Goal: Complete application form: Complete application form

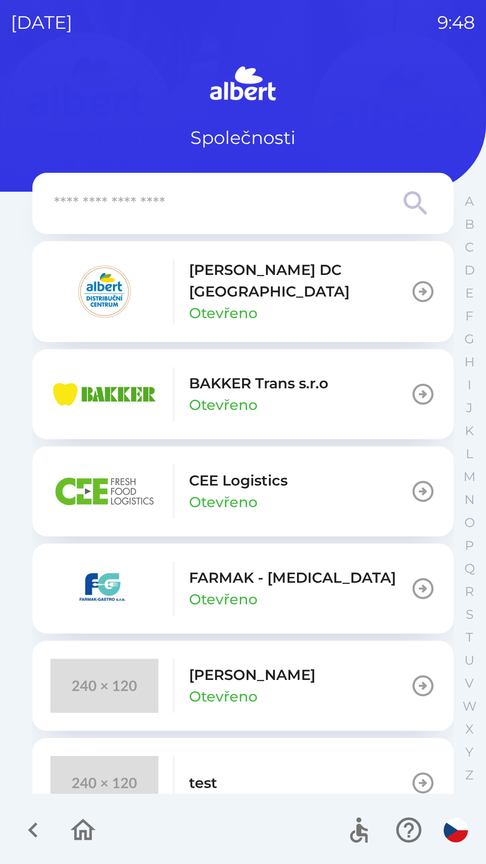
click at [224, 274] on p "[PERSON_NAME] DC [GEOGRAPHIC_DATA]" at bounding box center [299, 280] width 221 height 43
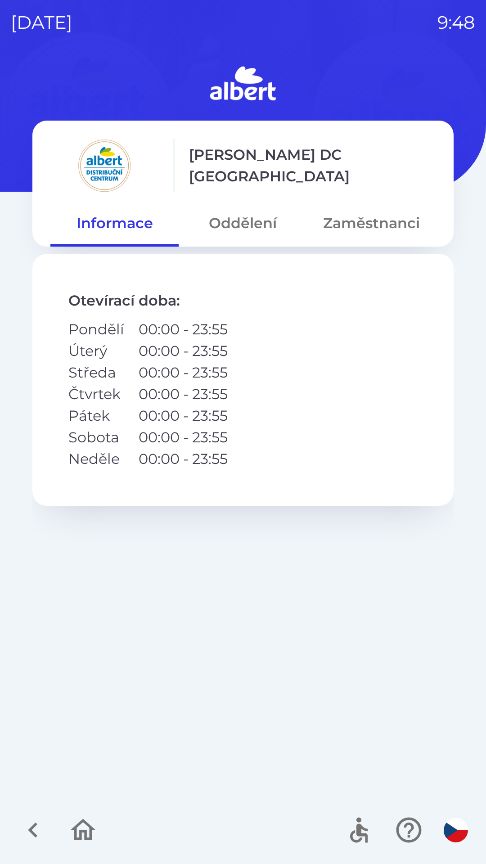
click at [237, 213] on button "Oddělení" at bounding box center [243, 223] width 128 height 32
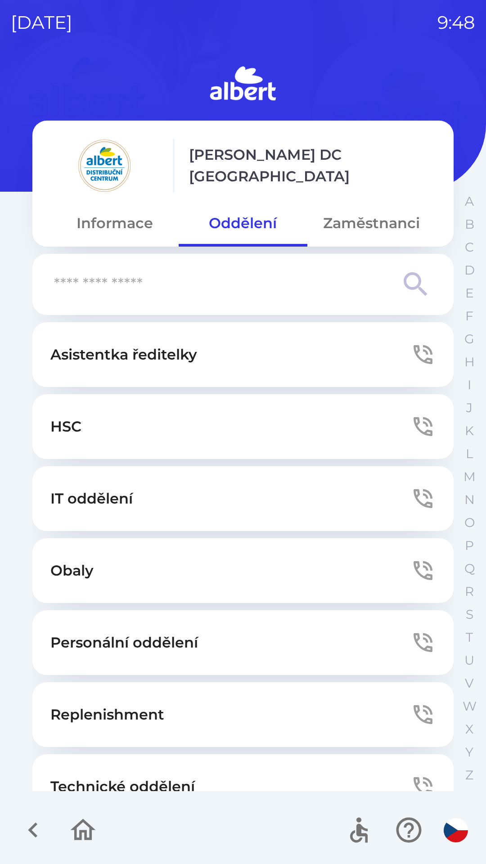
click at [367, 218] on button "Zaměstnanci" at bounding box center [371, 223] width 128 height 32
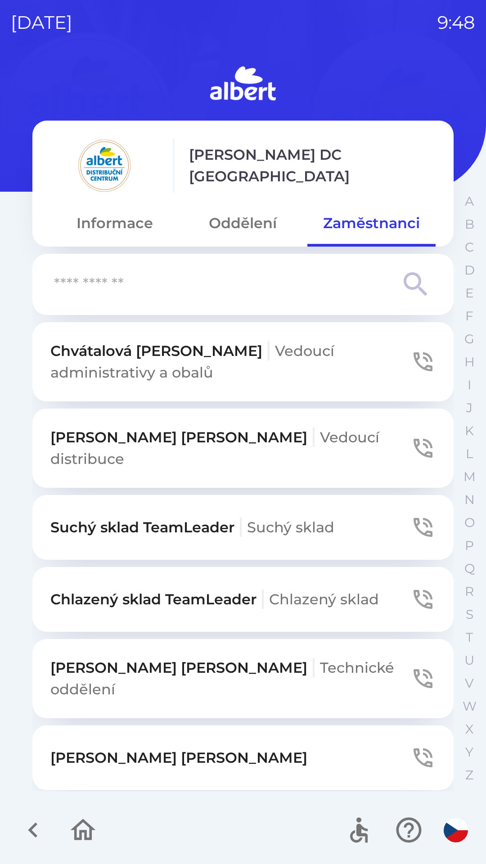
click at [230, 274] on input "text" at bounding box center [225, 284] width 342 height 25
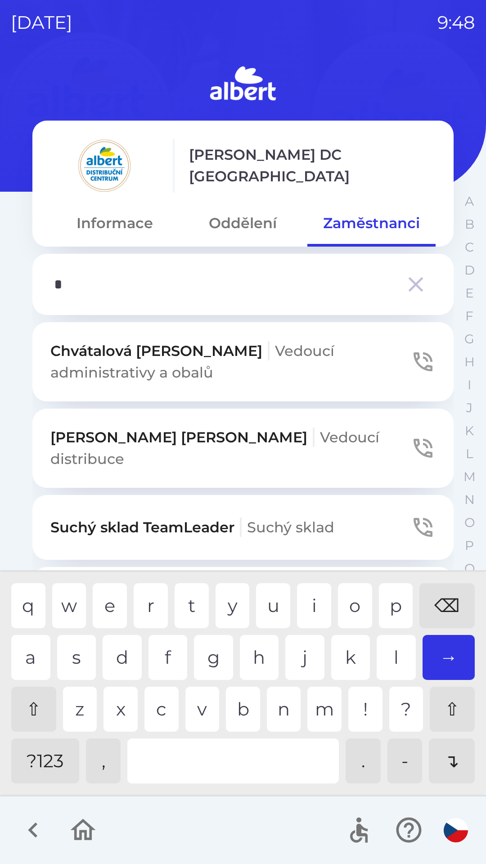
click at [390, 646] on div "l" at bounding box center [396, 657] width 39 height 45
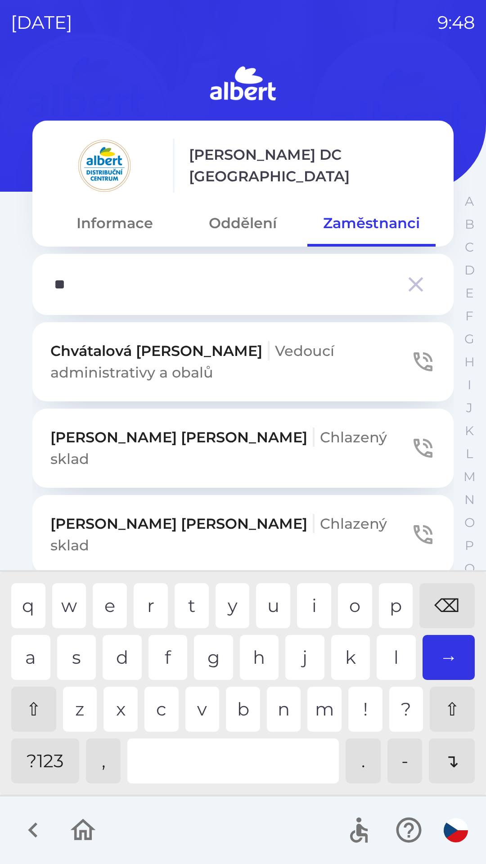
type input "***"
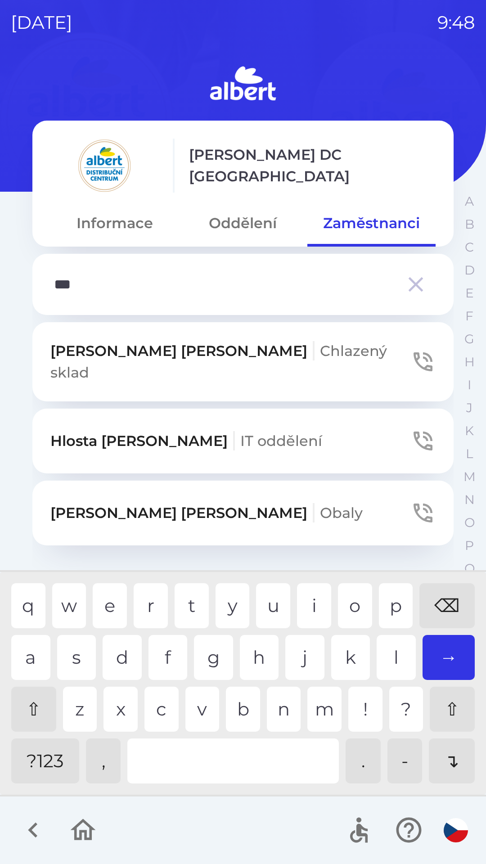
click at [78, 646] on div "s" at bounding box center [76, 657] width 39 height 45
click at [83, 354] on p "[PERSON_NAME] Chlazený sklad" at bounding box center [230, 361] width 360 height 43
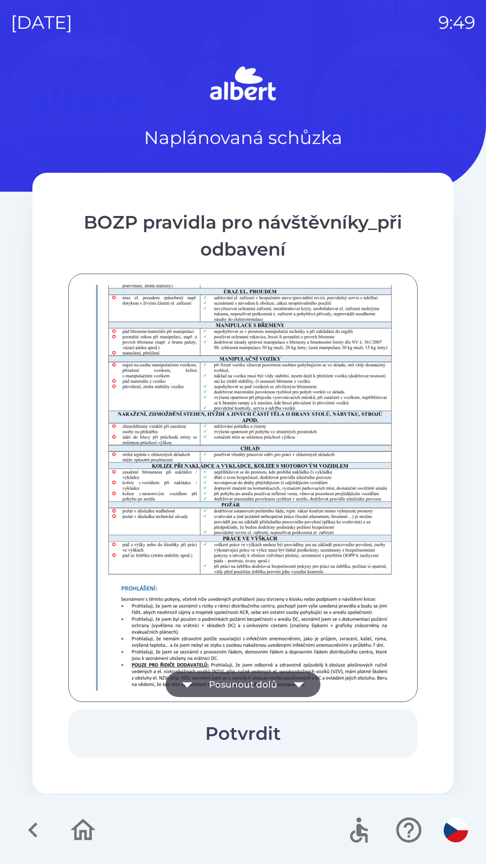
scroll to position [632, 0]
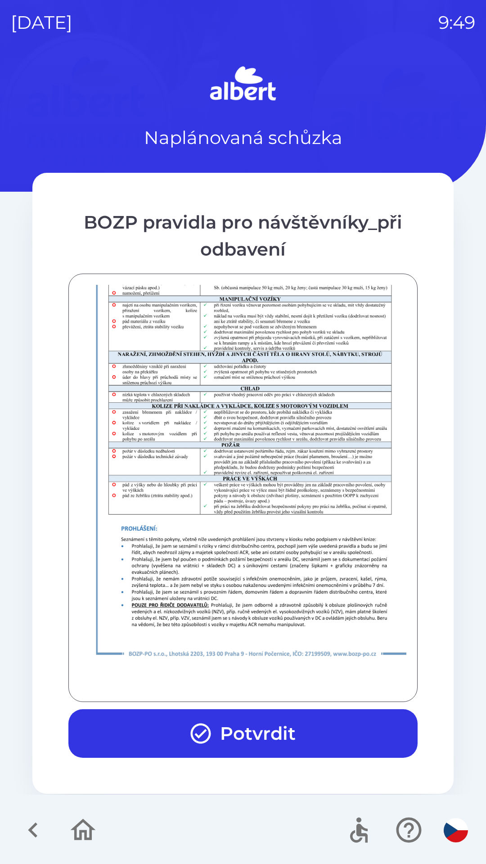
click at [270, 725] on button "Potvrdit" at bounding box center [242, 733] width 349 height 49
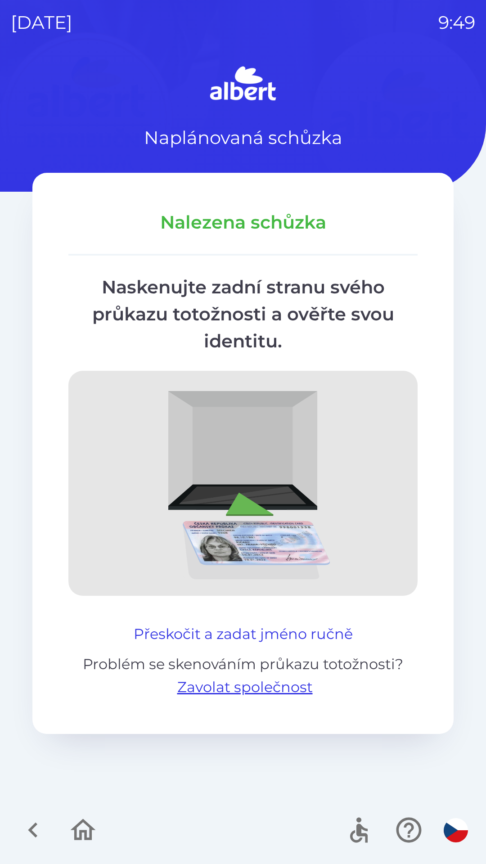
click at [188, 633] on button "Přeskočit a zadat jméno ručně" at bounding box center [243, 634] width 226 height 22
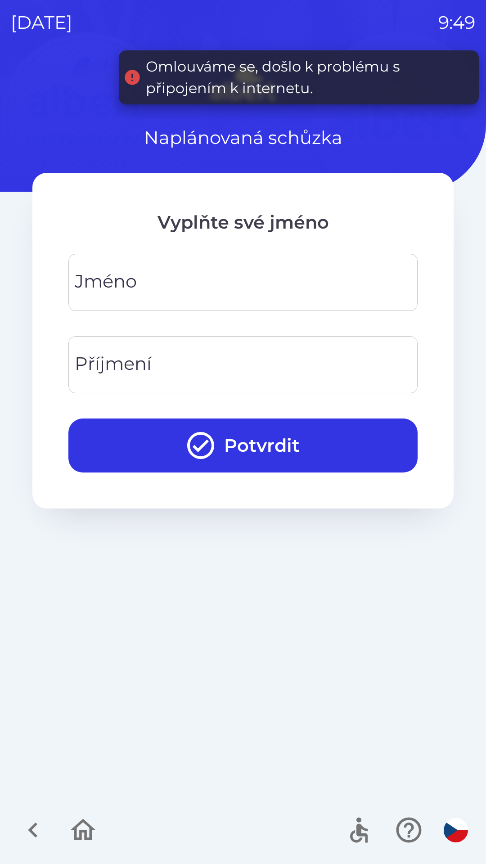
click at [126, 272] on div "[PERSON_NAME]" at bounding box center [242, 282] width 349 height 57
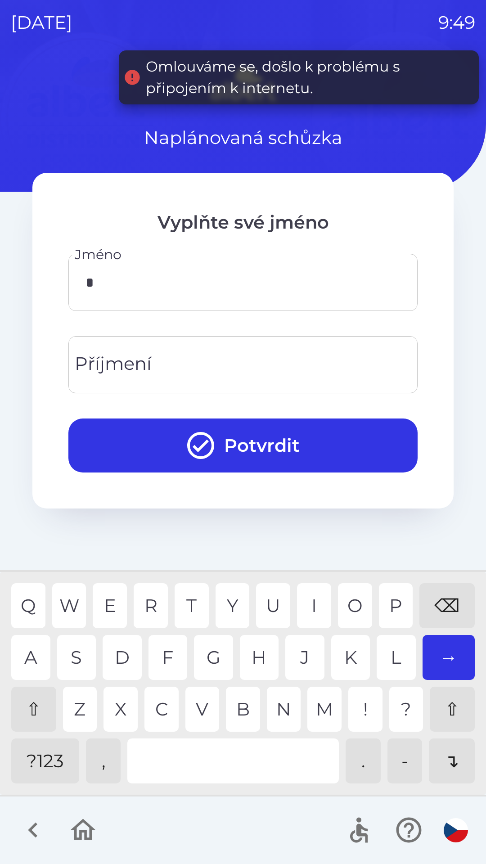
click at [311, 716] on div "M" at bounding box center [324, 709] width 34 height 45
click at [311, 590] on div "I" at bounding box center [314, 605] width 34 height 45
click at [109, 590] on div "E" at bounding box center [110, 605] width 34 height 45
type input "********"
click at [163, 360] on input "Příjmení" at bounding box center [243, 365] width 328 height 36
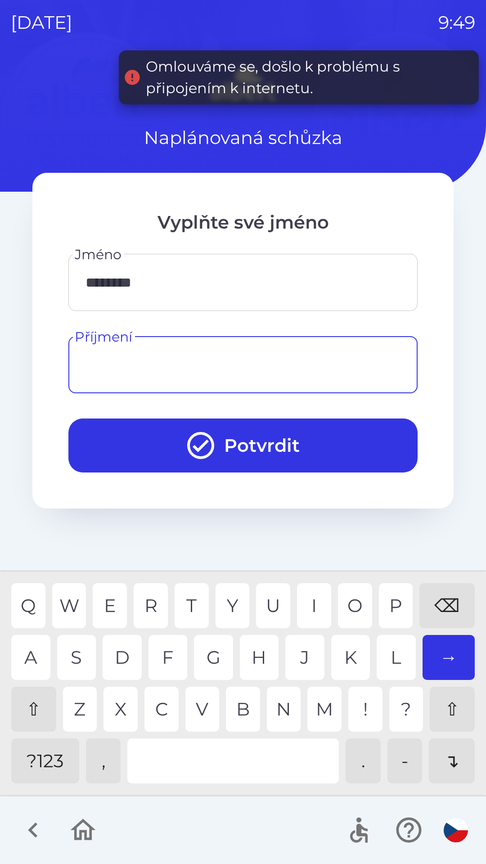
click at [31, 694] on div "⇧" at bounding box center [33, 709] width 45 height 45
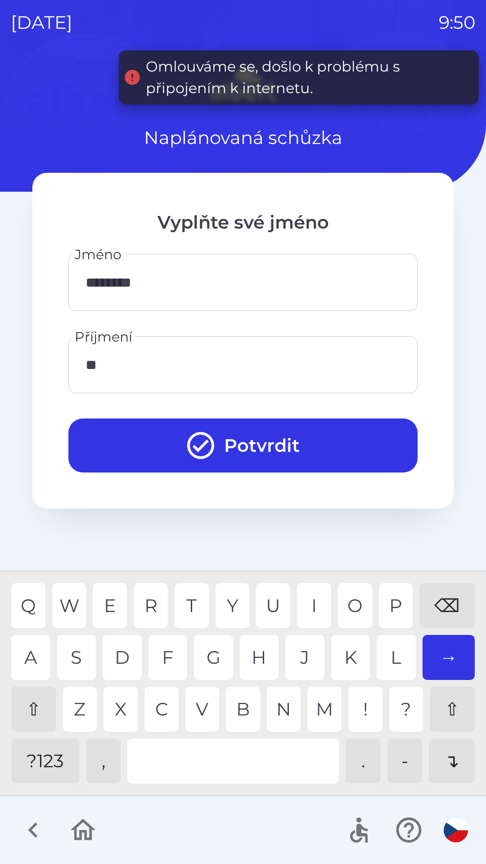
click at [110, 596] on div "E" at bounding box center [110, 605] width 34 height 45
click at [188, 603] on div "T" at bounding box center [192, 605] width 34 height 45
type input "*******"
click at [293, 443] on button "Potvrdit" at bounding box center [242, 445] width 349 height 54
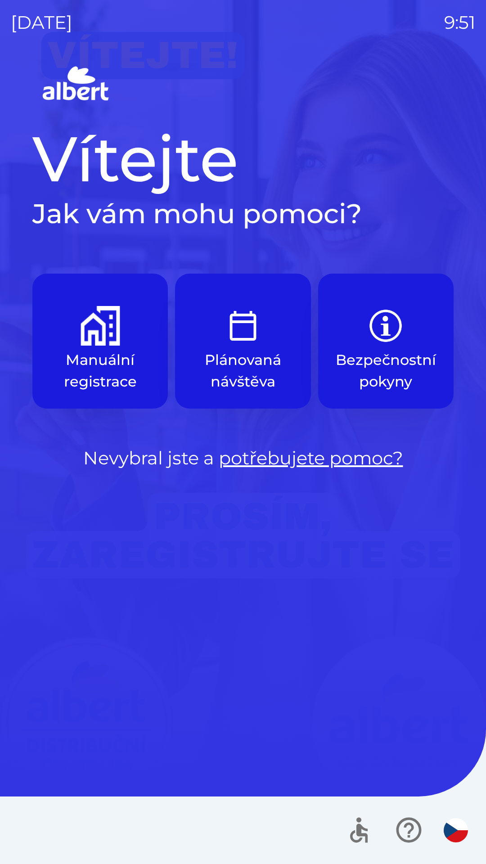
click at [246, 355] on p "Plánovaná návštěva" at bounding box center [243, 370] width 92 height 43
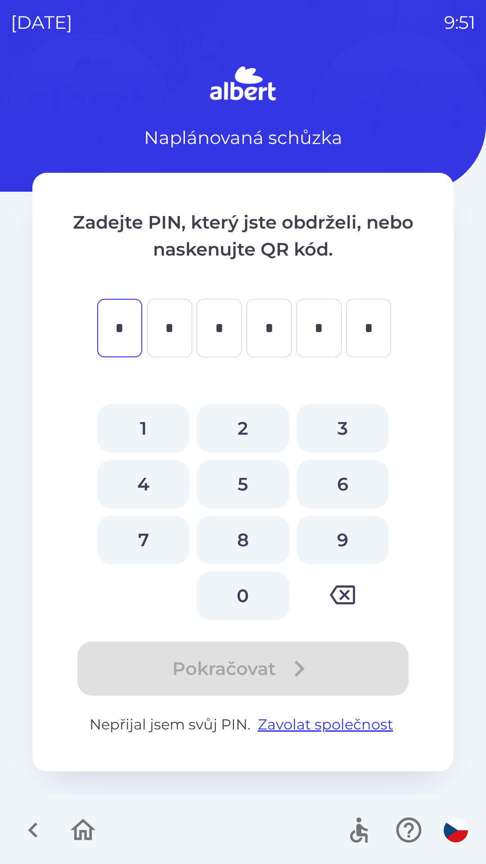
click at [193, 722] on p "Nepřijal jsem svůj PIN. Zavolat společnost" at bounding box center [242, 724] width 349 height 22
click at [28, 835] on icon "button" at bounding box center [33, 830] width 30 height 30
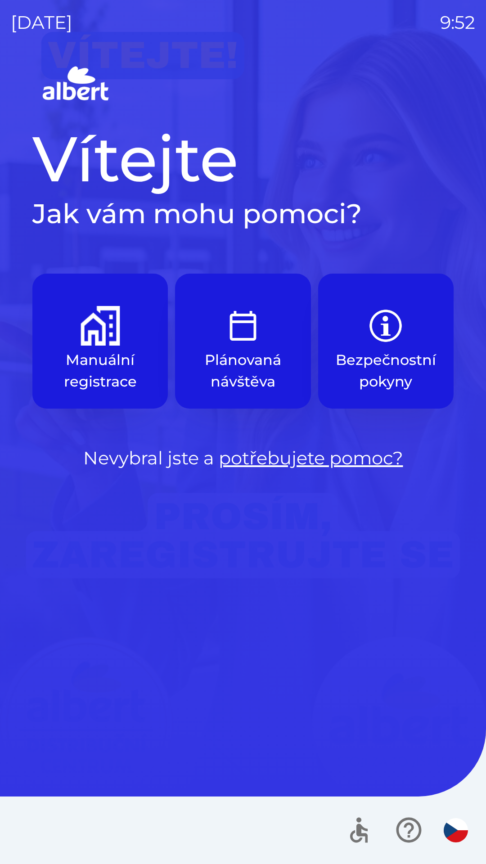
click at [109, 350] on p "Manuální registrace" at bounding box center [100, 370] width 92 height 43
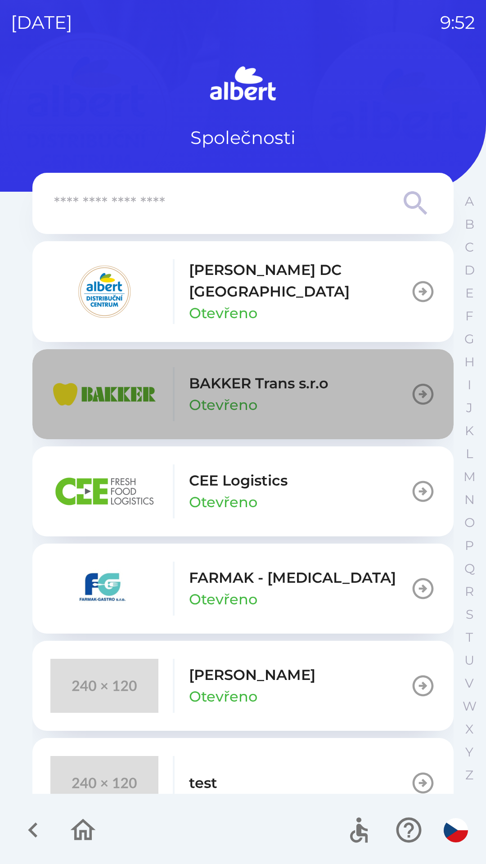
click at [285, 377] on p "BAKKER Trans s.r.o" at bounding box center [258, 383] width 139 height 22
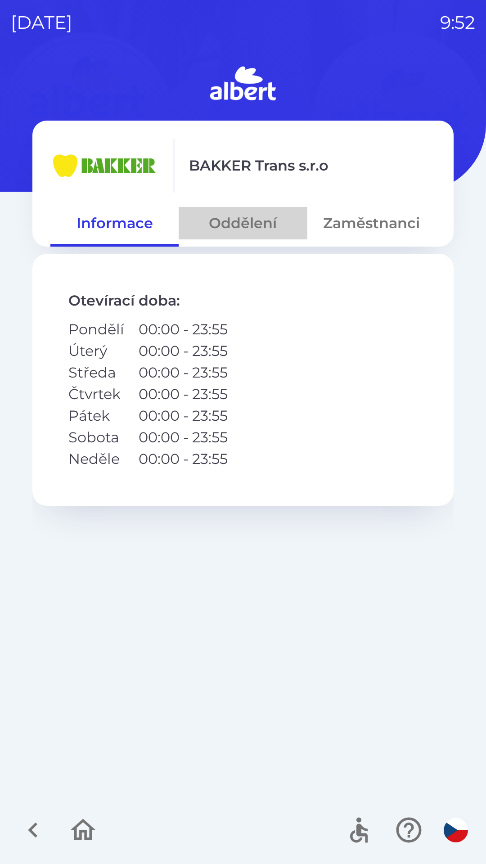
click at [265, 221] on button "Oddělení" at bounding box center [243, 223] width 128 height 32
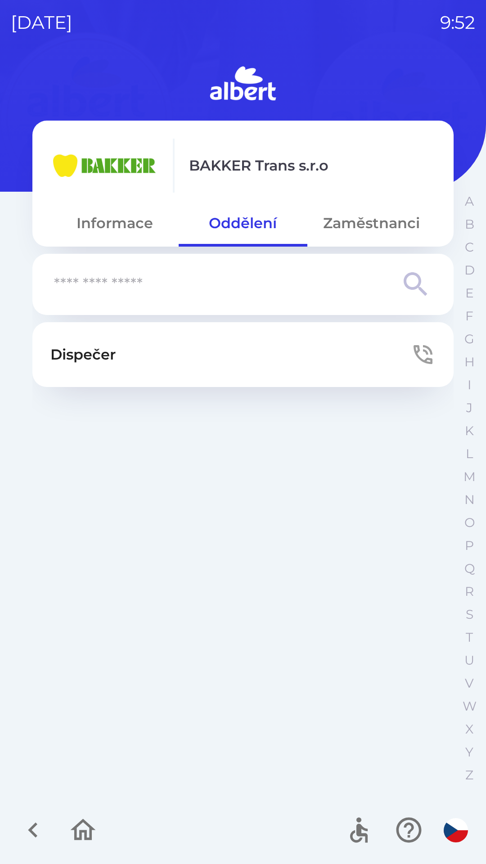
click at [274, 355] on button "Dispečer" at bounding box center [242, 354] width 421 height 65
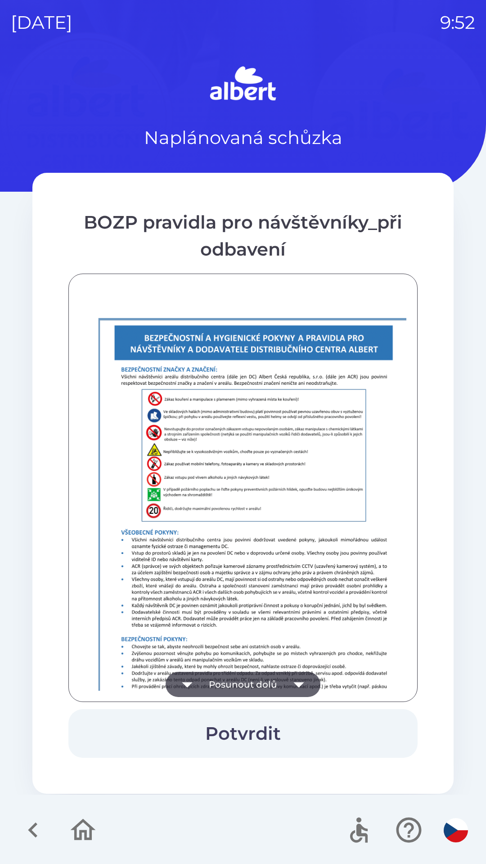
click at [263, 733] on button "Potvrdit" at bounding box center [242, 733] width 349 height 49
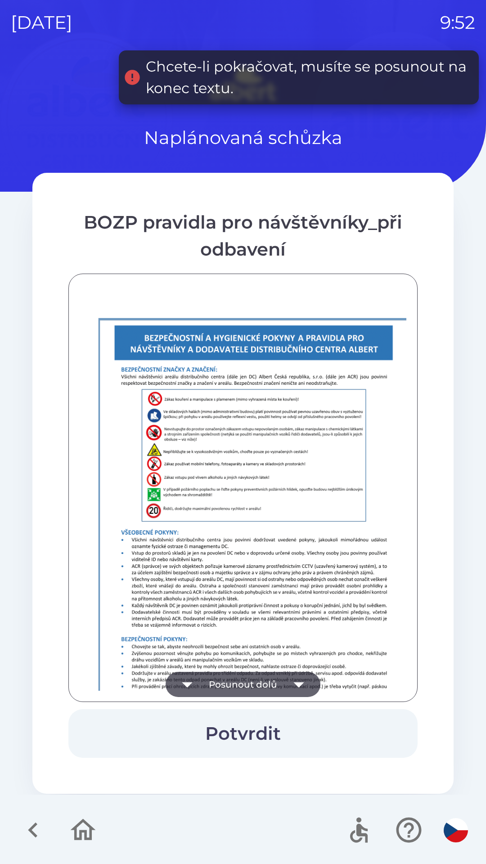
click at [285, 682] on button "Posunout dolů" at bounding box center [243, 684] width 155 height 25
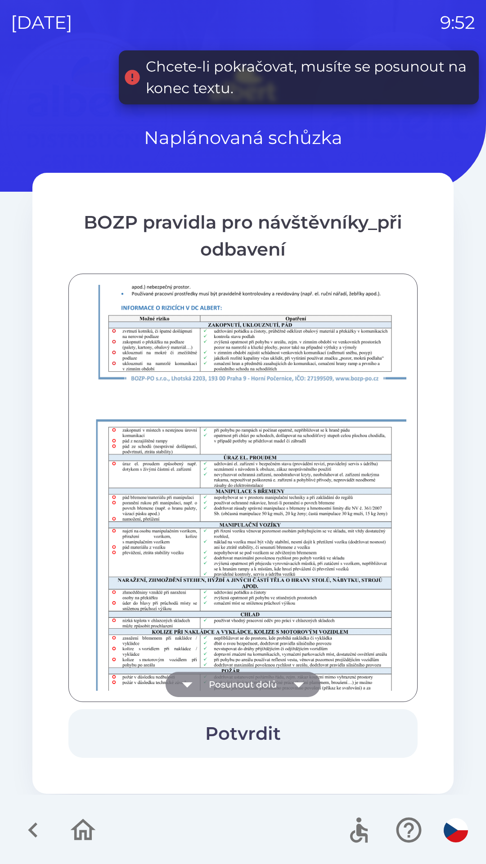
click at [300, 686] on icon "button" at bounding box center [298, 684] width 25 height 25
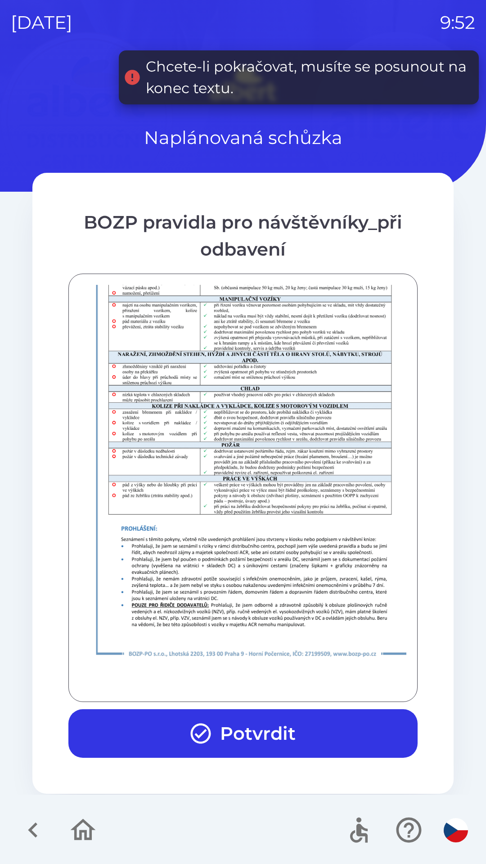
click at [282, 731] on button "Potvrdit" at bounding box center [242, 733] width 349 height 49
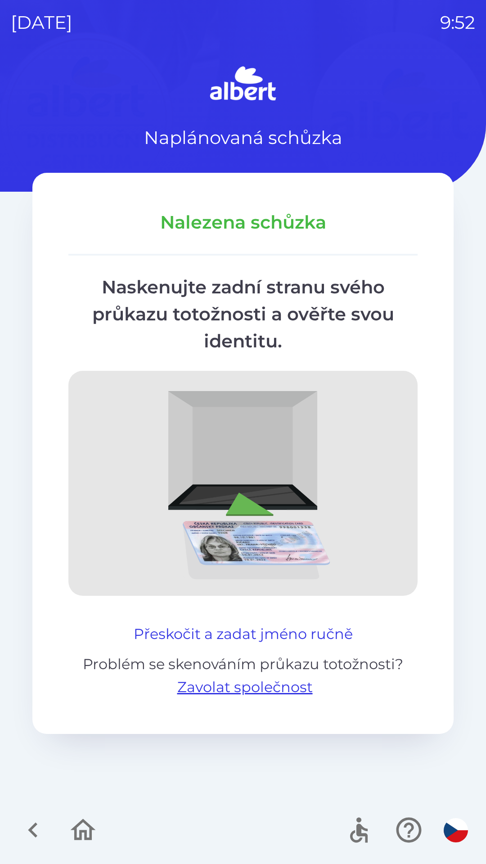
click at [321, 633] on button "Přeskočit a zadat jméno ručně" at bounding box center [243, 634] width 226 height 22
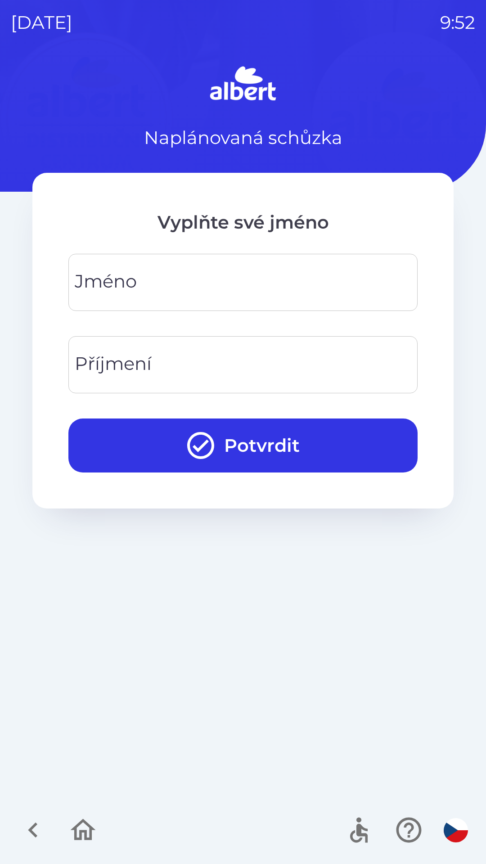
click at [193, 277] on input "Jméno" at bounding box center [243, 283] width 328 height 36
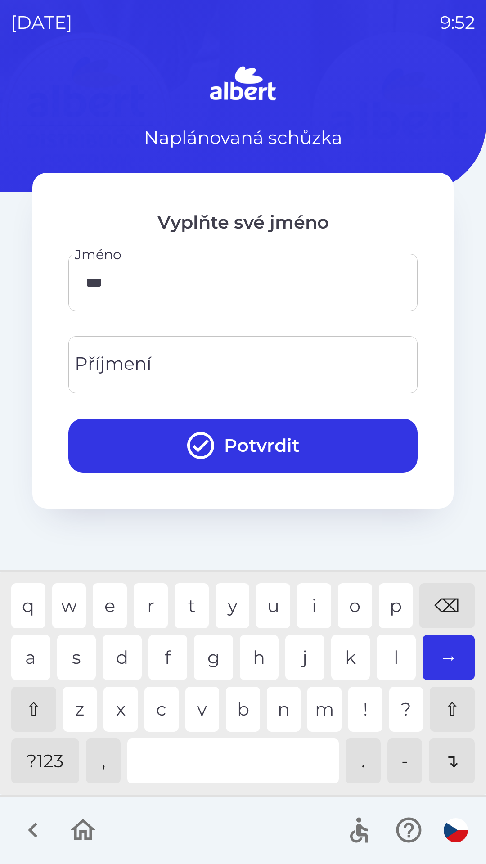
click at [325, 712] on div "m" at bounding box center [324, 709] width 34 height 45
type input "*****"
click at [189, 359] on input "Příjmení" at bounding box center [243, 365] width 328 height 36
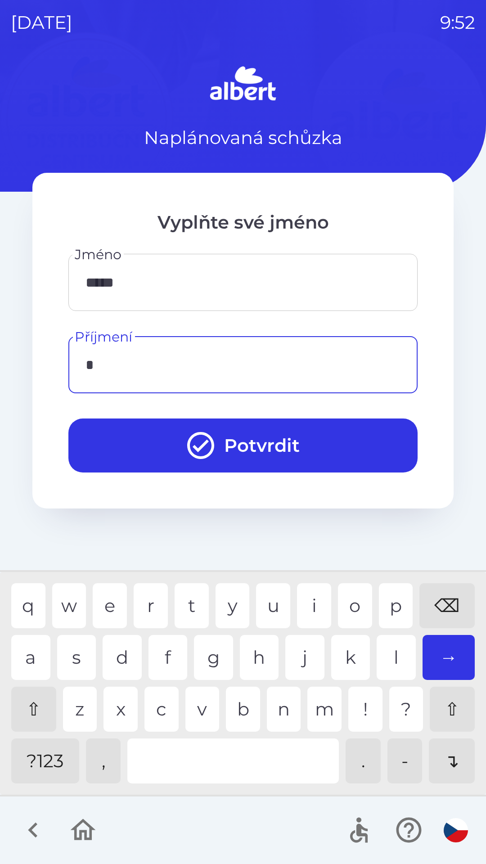
click at [352, 658] on div "k" at bounding box center [350, 657] width 39 height 45
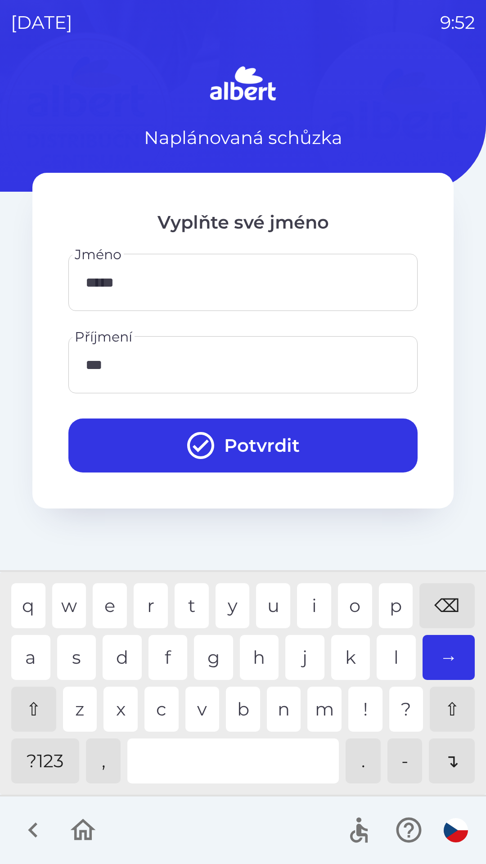
click at [273, 705] on div "n" at bounding box center [284, 709] width 34 height 45
type input "****"
click at [271, 449] on button "Potvrdit" at bounding box center [242, 445] width 349 height 54
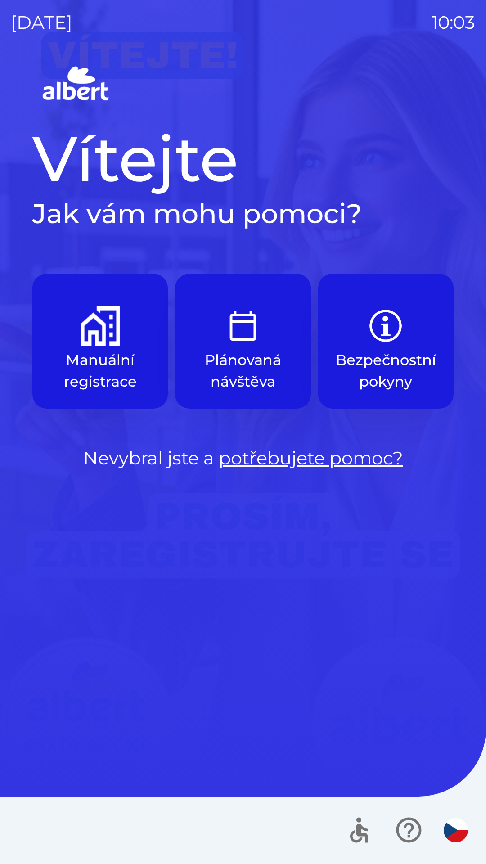
click at [90, 329] on img "button" at bounding box center [101, 326] width 40 height 40
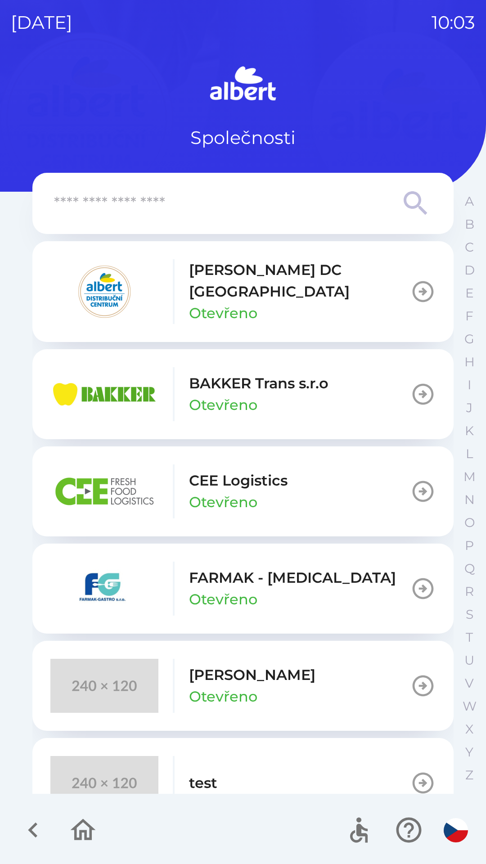
click at [209, 277] on p "[PERSON_NAME] DC [GEOGRAPHIC_DATA]" at bounding box center [299, 280] width 221 height 43
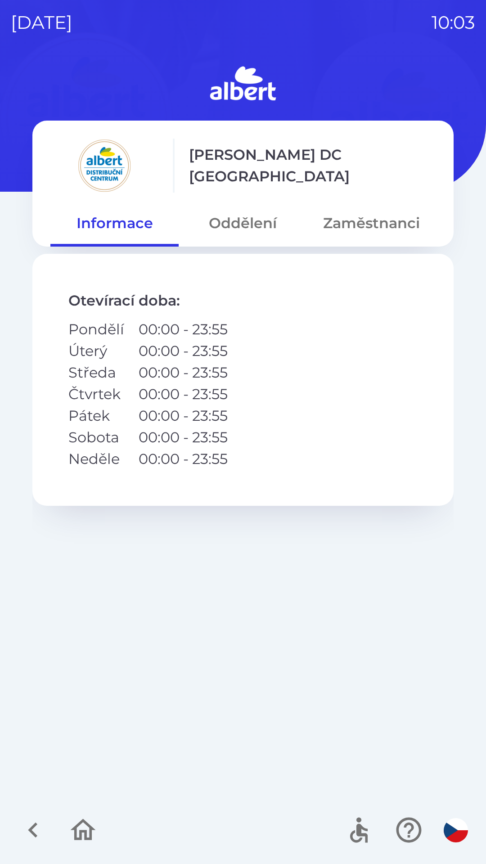
click at [382, 223] on button "Zaměstnanci" at bounding box center [371, 223] width 128 height 32
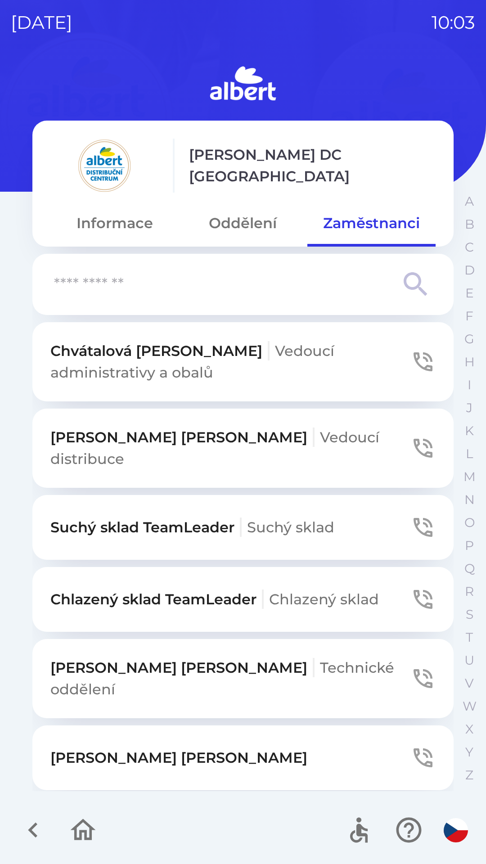
click at [309, 281] on input "text" at bounding box center [225, 284] width 342 height 25
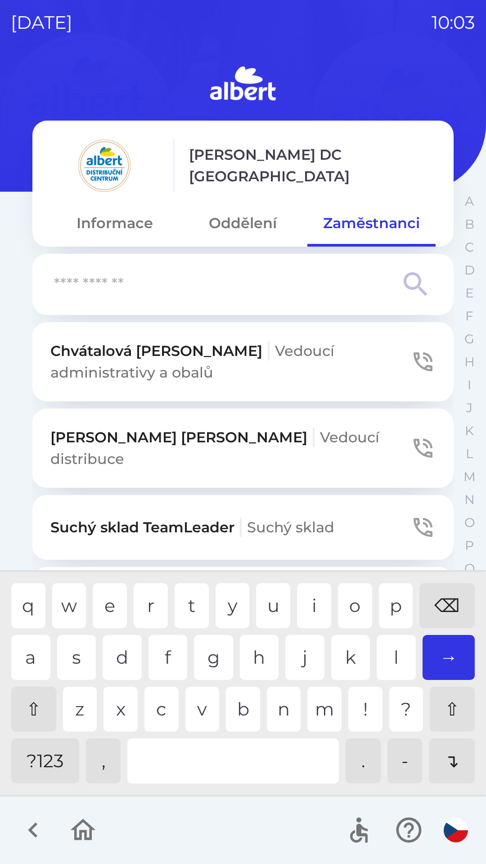
click at [265, 278] on input "text" at bounding box center [225, 284] width 342 height 25
click at [390, 660] on div "l" at bounding box center [396, 657] width 39 height 45
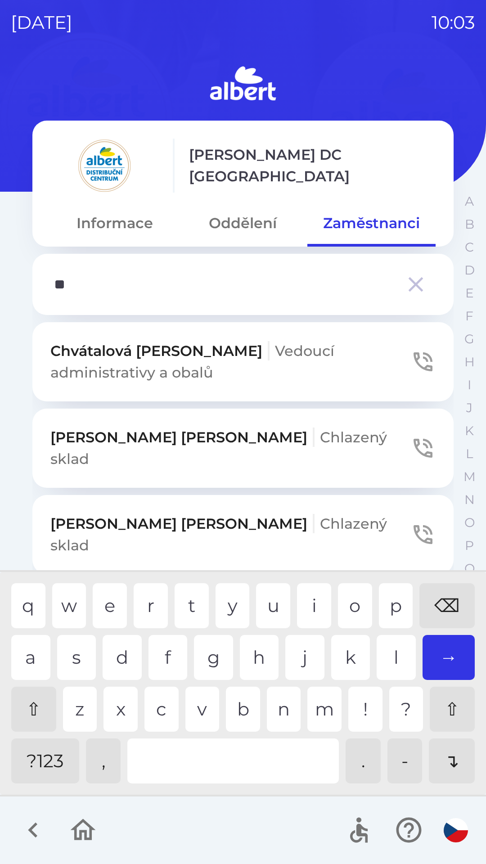
click at [350, 585] on div "o" at bounding box center [355, 605] width 34 height 45
type input "***"
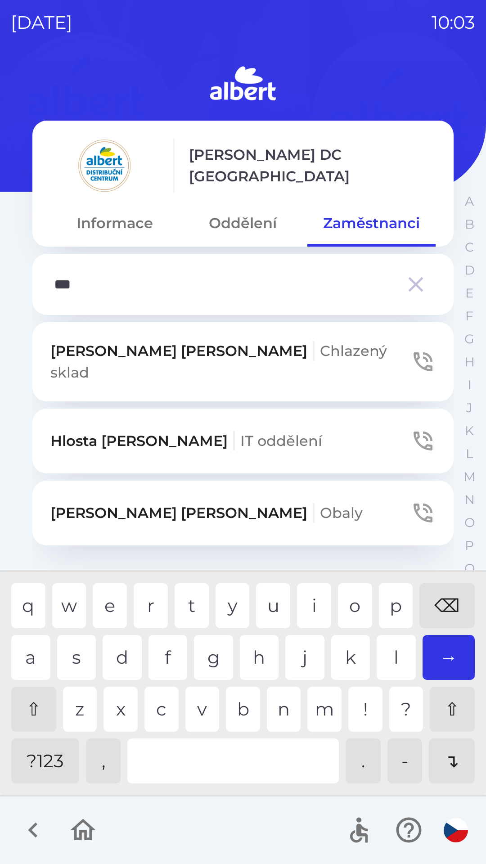
click at [198, 357] on span "Chlazený sklad" at bounding box center [218, 361] width 337 height 39
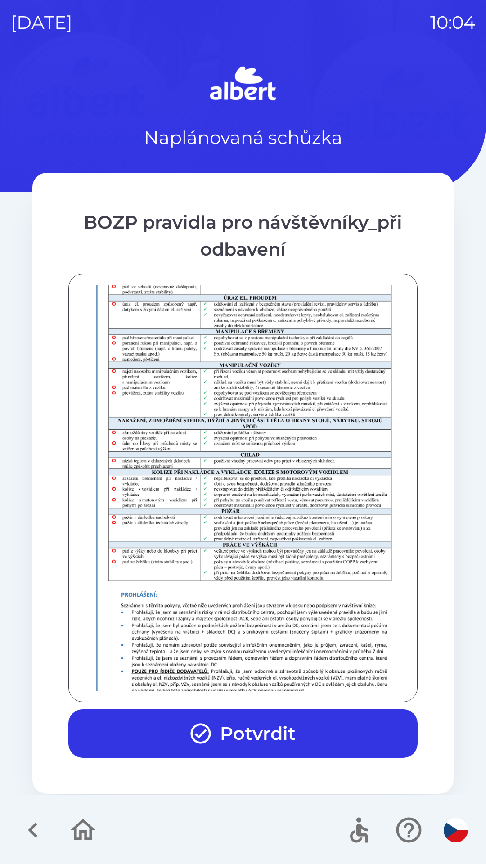
scroll to position [632, 0]
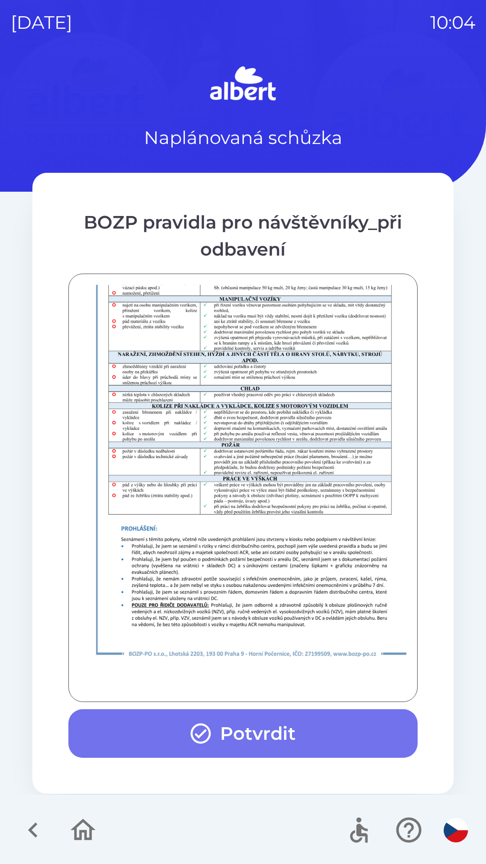
click at [228, 727] on button "Potvrdit" at bounding box center [242, 733] width 349 height 49
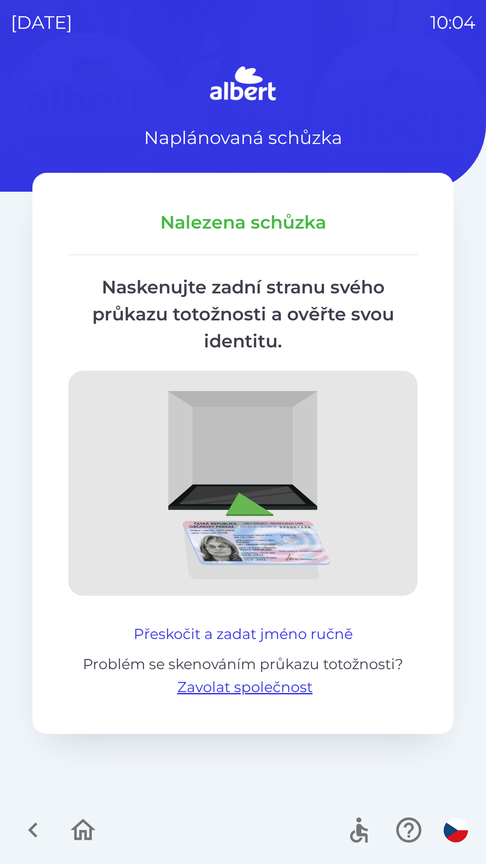
click at [272, 630] on button "Přeskočit a zadat jméno ručně" at bounding box center [243, 634] width 226 height 22
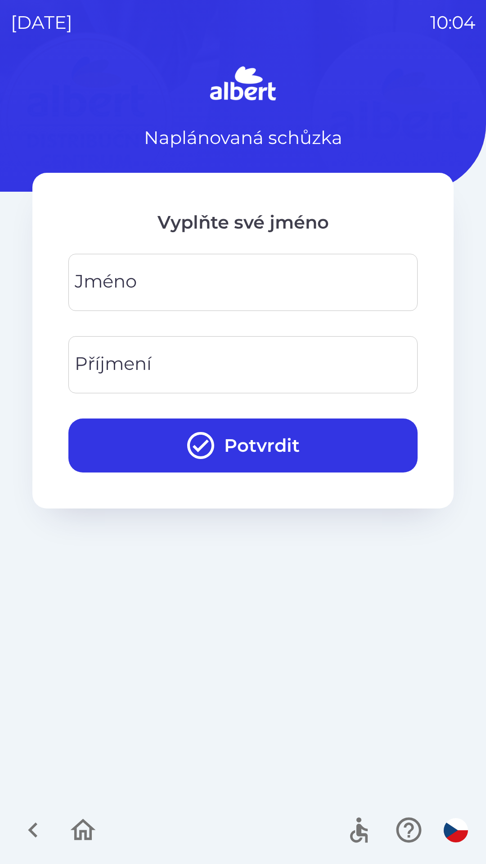
click at [170, 282] on input "Jméno" at bounding box center [243, 283] width 328 height 36
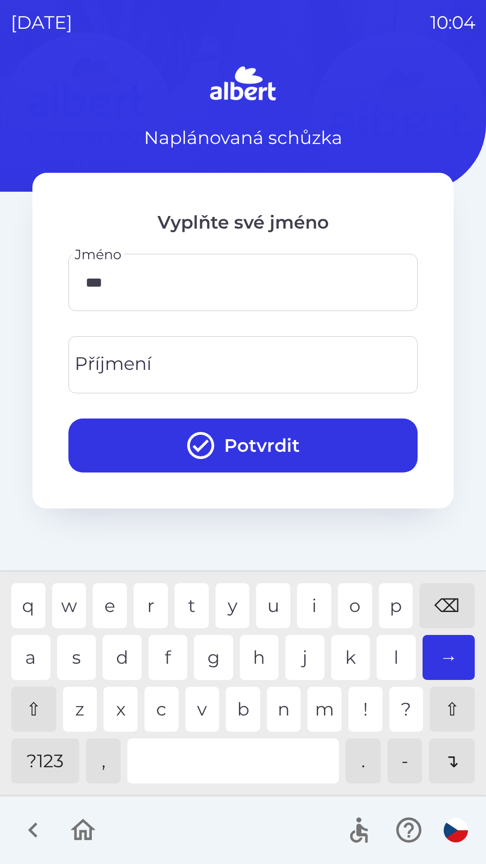
click at [283, 700] on div "n" at bounding box center [284, 709] width 34 height 45
type input "****"
click at [130, 360] on div "Příjmení Příjmení" at bounding box center [242, 364] width 349 height 57
click at [376, 653] on div "a s d f g h j k l →" at bounding box center [242, 657] width 463 height 45
click at [346, 606] on div "o" at bounding box center [355, 605] width 34 height 45
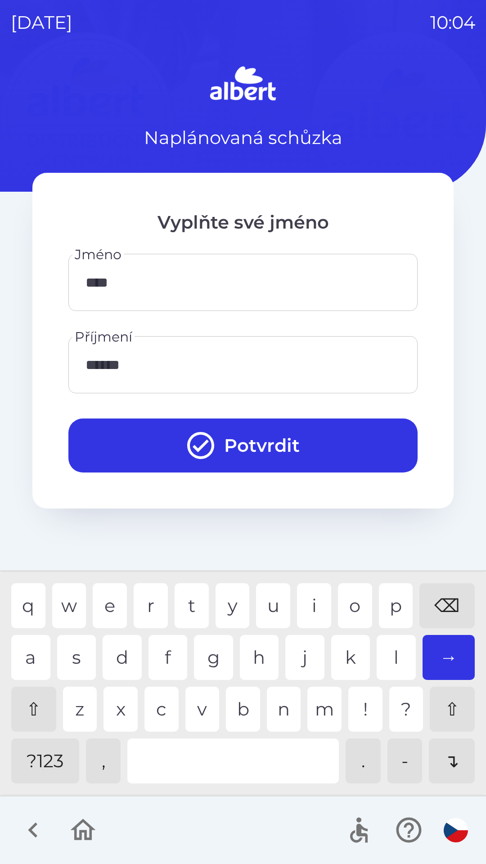
type input "*******"
click at [25, 643] on div "a" at bounding box center [30, 657] width 39 height 45
click at [262, 438] on button "Potvrdit" at bounding box center [242, 445] width 349 height 54
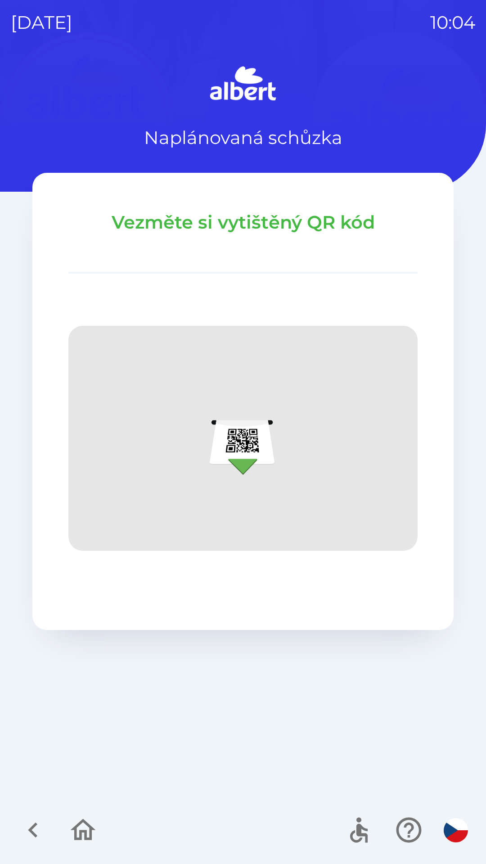
click at [36, 828] on icon "button" at bounding box center [33, 830] width 30 height 30
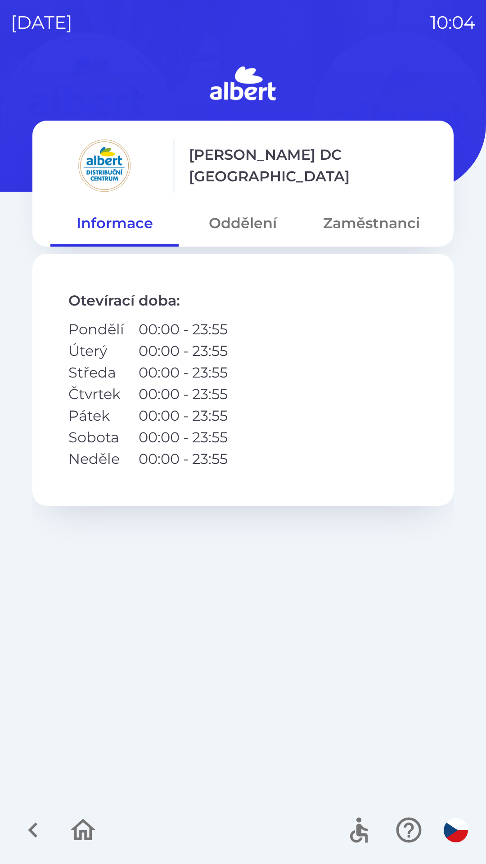
click at [346, 218] on button "Zaměstnanci" at bounding box center [371, 223] width 128 height 32
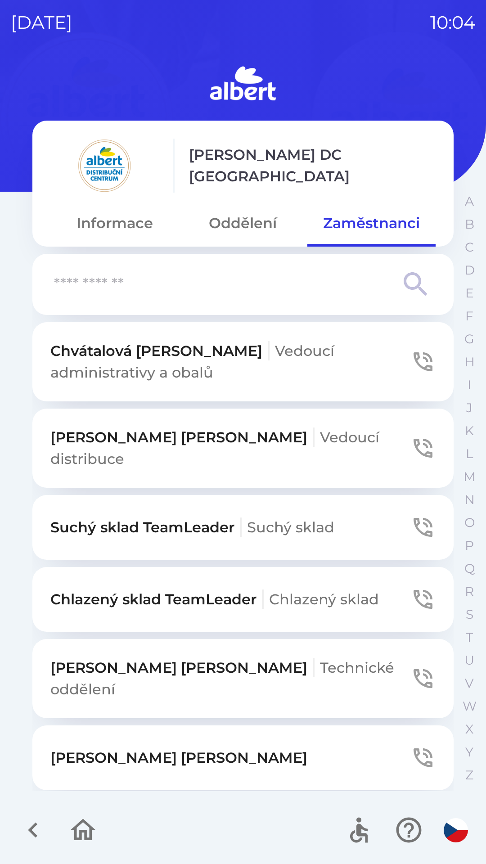
click at [246, 275] on input "text" at bounding box center [225, 284] width 342 height 25
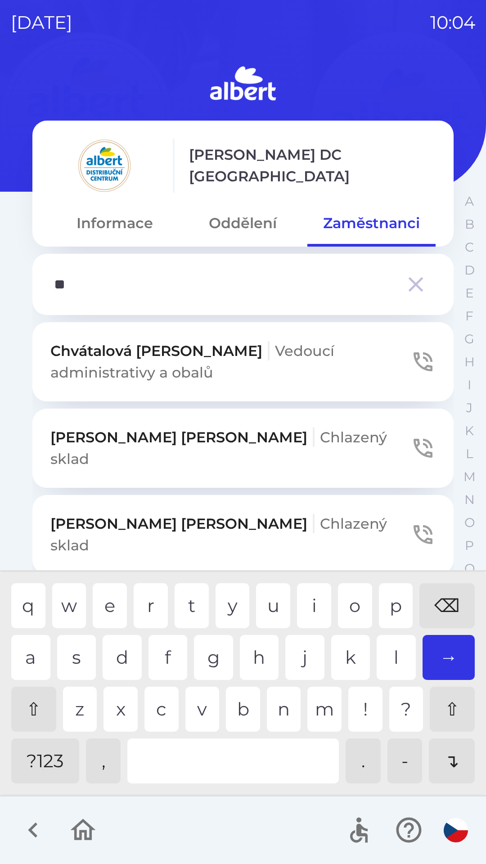
type input "***"
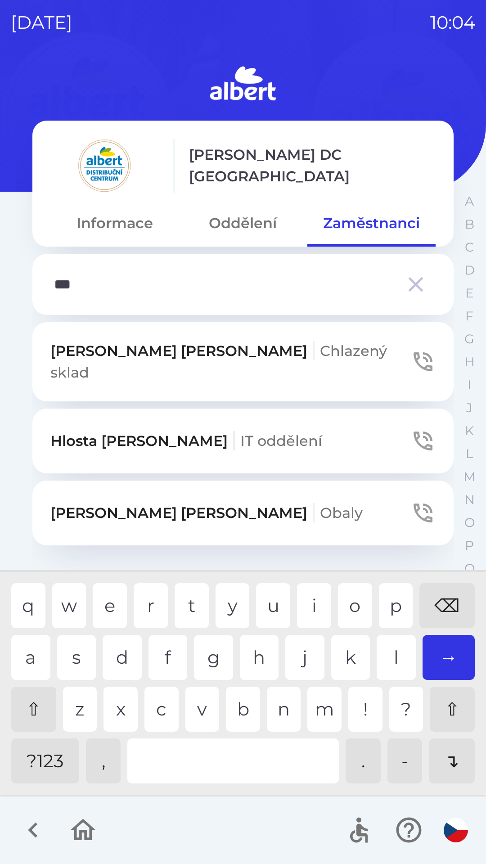
click at [248, 347] on span "Chlazený sklad" at bounding box center [218, 361] width 337 height 39
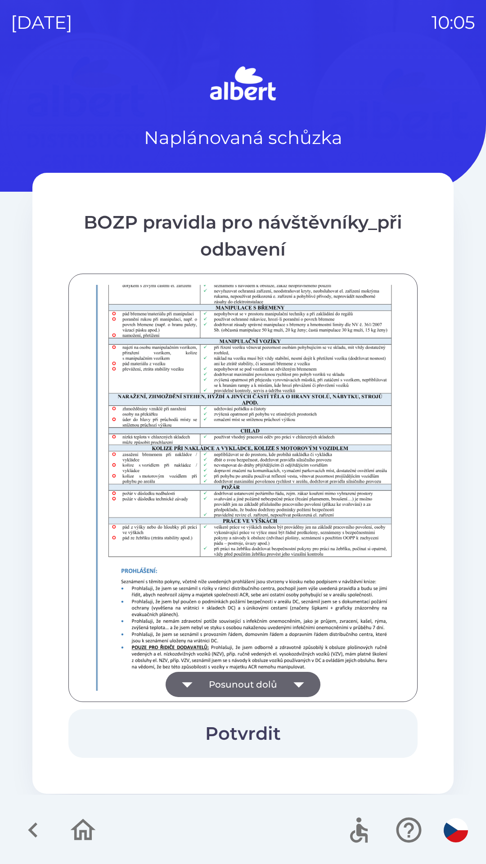
scroll to position [632, 0]
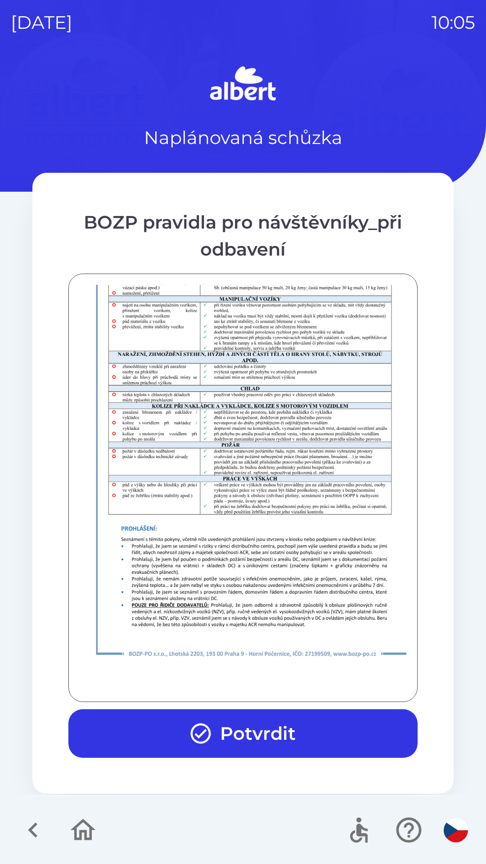
click at [226, 730] on button "Potvrdit" at bounding box center [242, 733] width 349 height 49
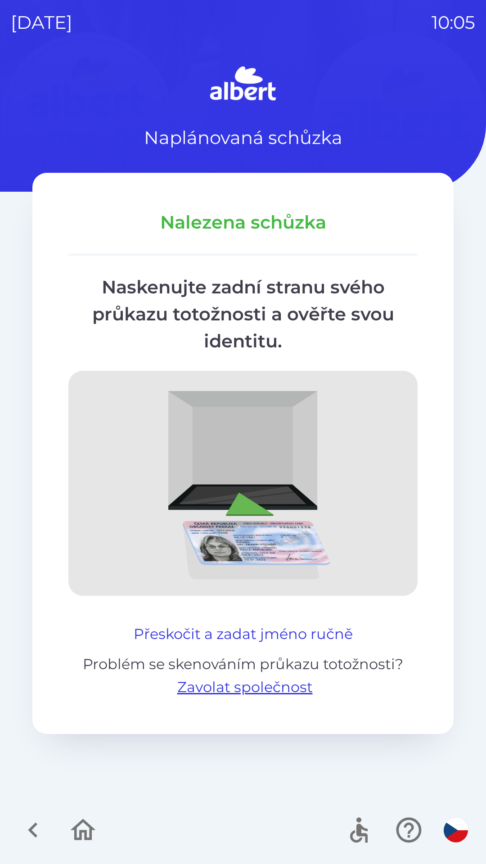
click at [292, 629] on button "Přeskočit a zadat jméno ručně" at bounding box center [243, 634] width 226 height 22
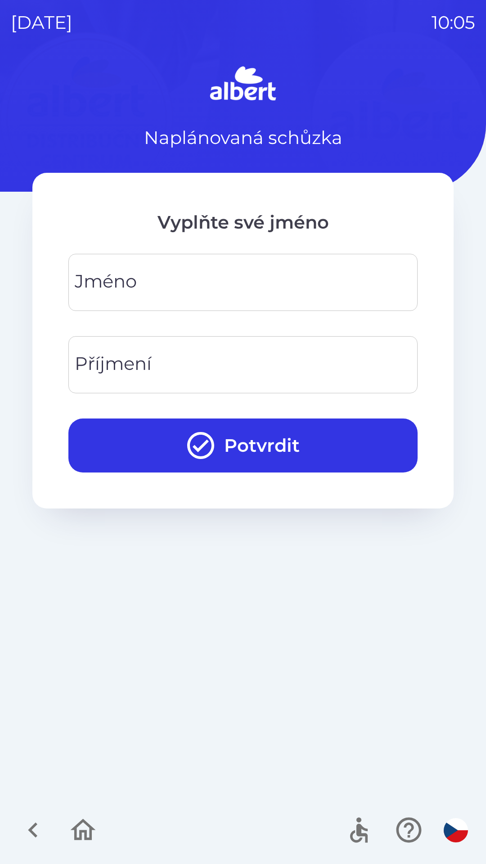
click at [102, 266] on input "Jméno" at bounding box center [243, 283] width 328 height 36
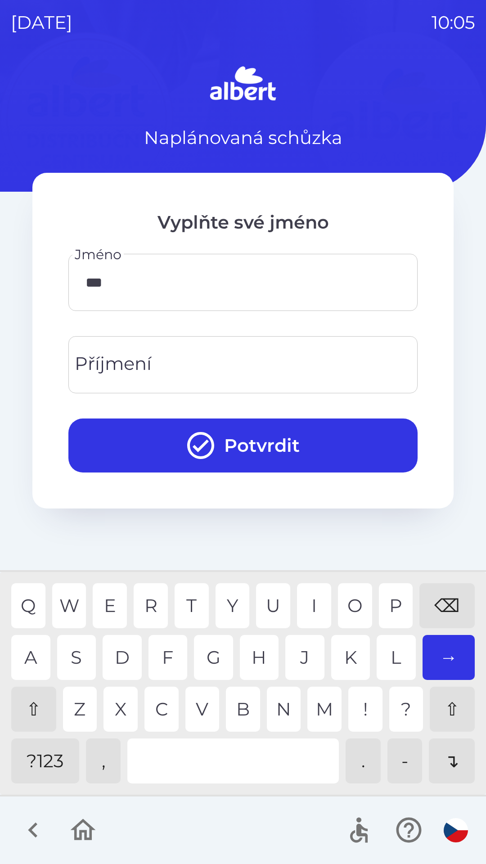
click at [281, 700] on div "N" at bounding box center [284, 709] width 34 height 45
type input "*****"
click at [45, 653] on div "A" at bounding box center [30, 657] width 39 height 45
click at [228, 368] on input "Příjmení" at bounding box center [243, 365] width 328 height 36
click at [120, 660] on div "D" at bounding box center [122, 657] width 39 height 45
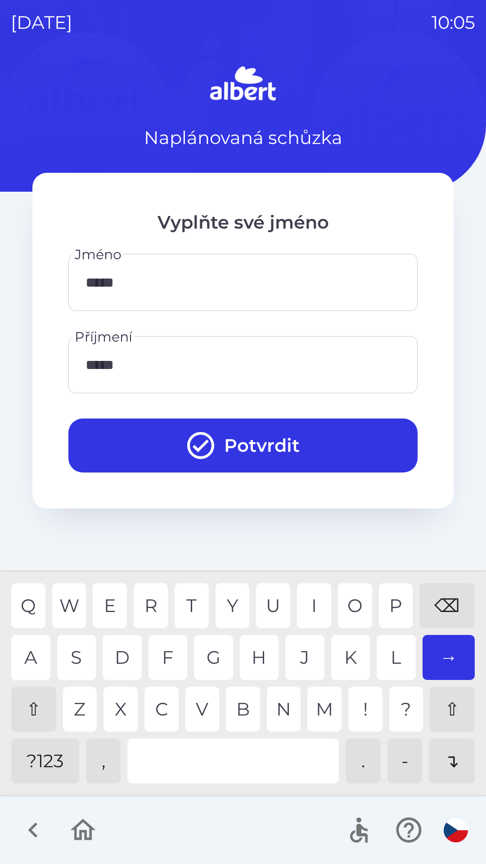
click at [116, 608] on div "E" at bounding box center [110, 605] width 34 height 45
click at [444, 595] on div "⌫" at bounding box center [446, 605] width 55 height 45
click at [439, 596] on div "⌫" at bounding box center [446, 605] width 55 height 45
click at [439, 598] on div "⌫" at bounding box center [446, 605] width 55 height 45
type input "*********"
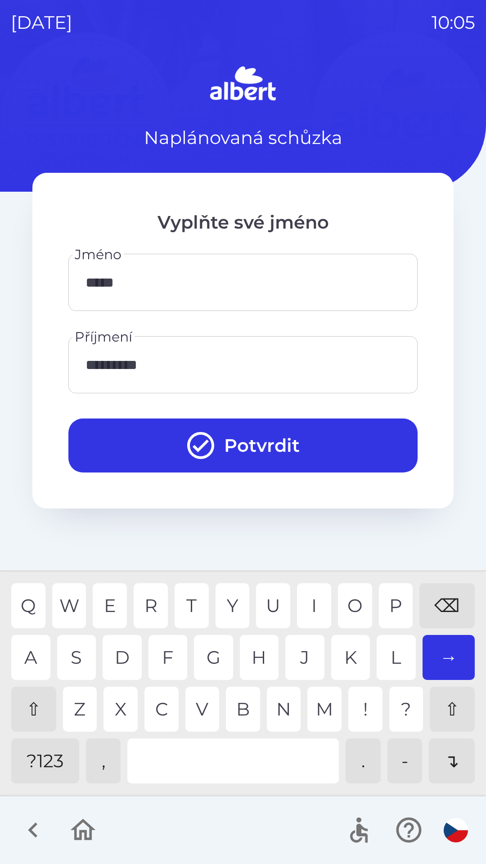
click at [199, 443] on icon "submit" at bounding box center [200, 445] width 32 height 32
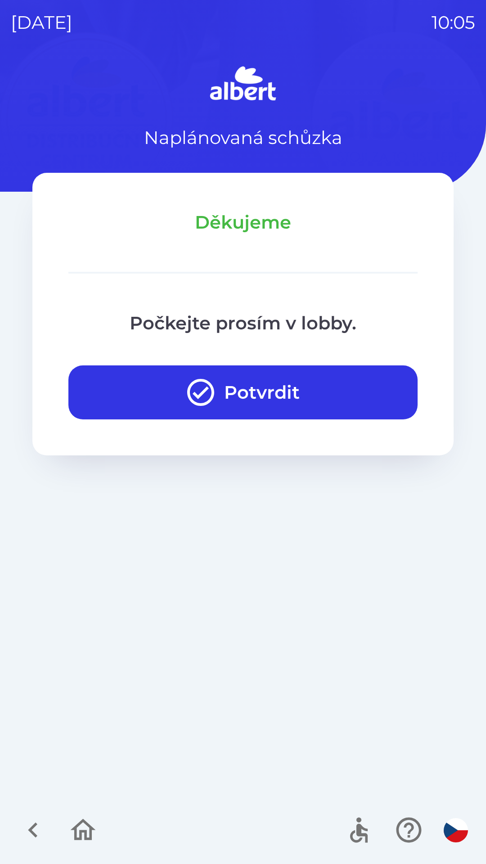
click at [293, 384] on button "Potvrdit" at bounding box center [242, 392] width 349 height 54
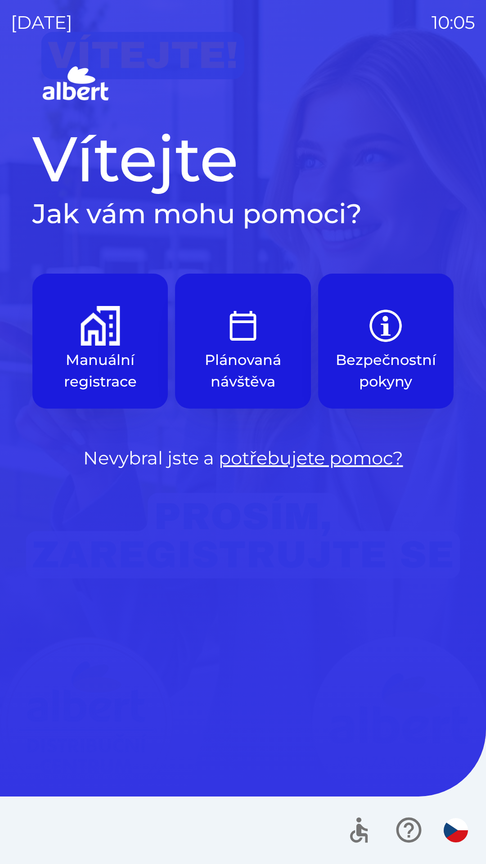
click at [100, 341] on img "button" at bounding box center [101, 326] width 40 height 40
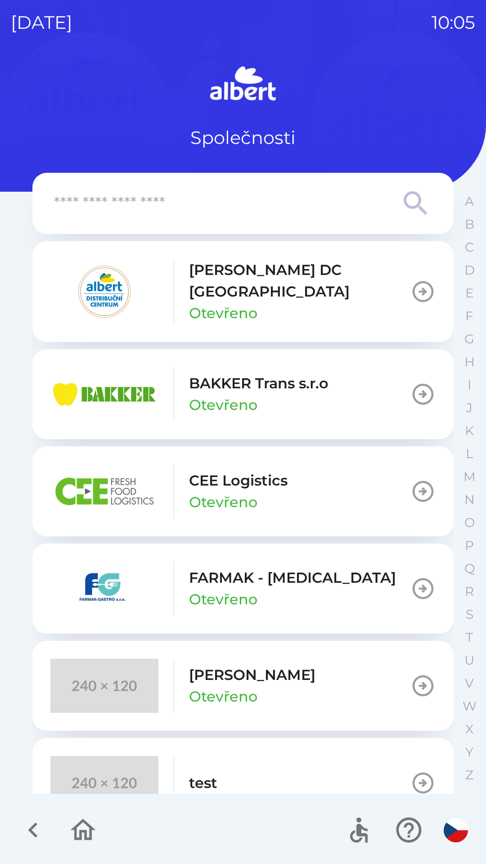
click at [262, 280] on p "[PERSON_NAME] DC [GEOGRAPHIC_DATA]" at bounding box center [299, 280] width 221 height 43
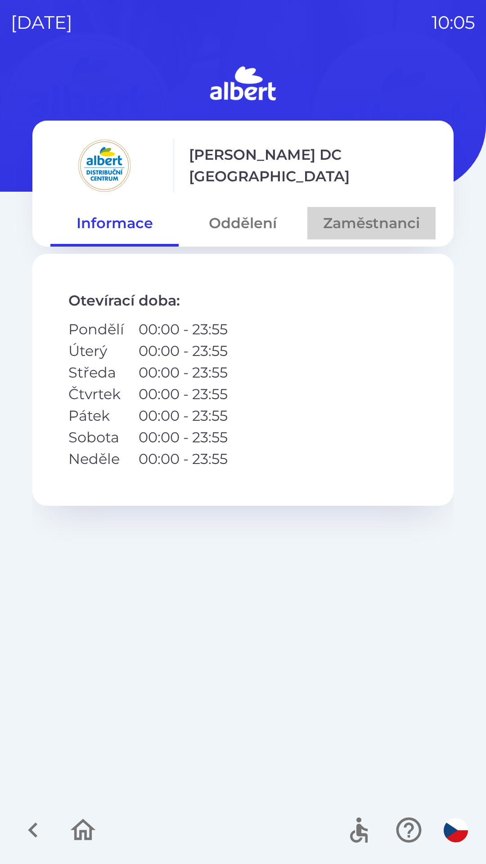
click at [376, 223] on button "Zaměstnanci" at bounding box center [371, 223] width 128 height 32
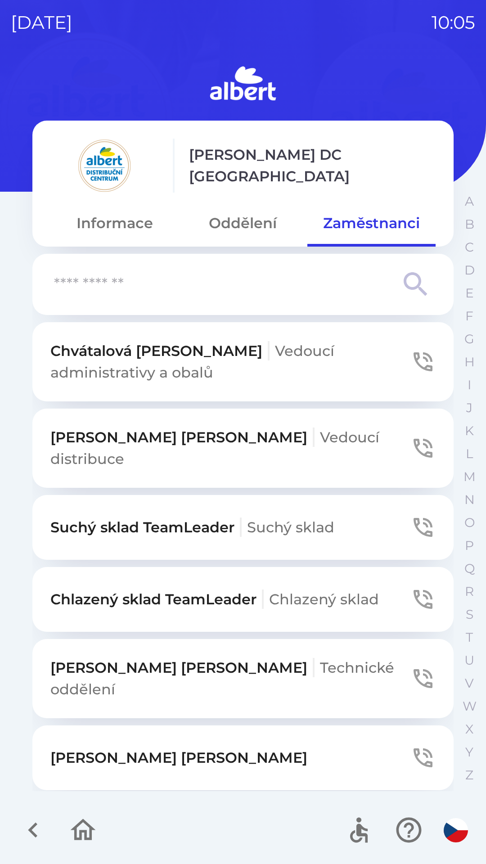
click at [267, 292] on input "text" at bounding box center [225, 284] width 342 height 25
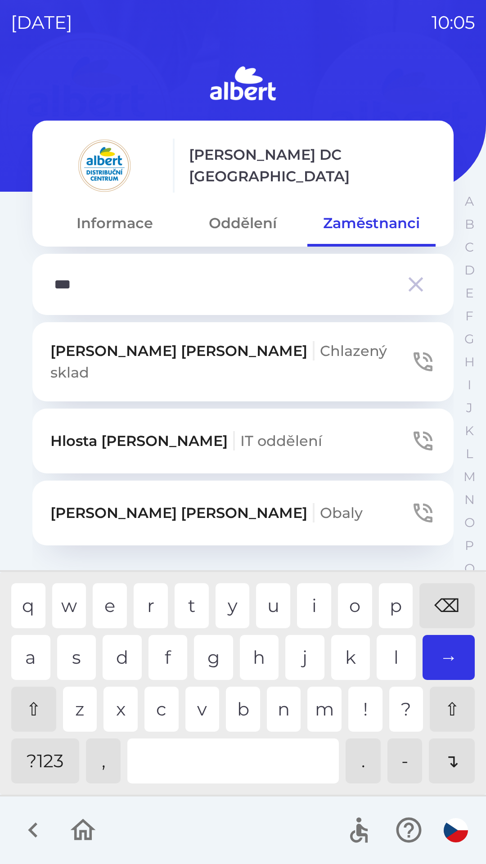
click at [74, 659] on div "s" at bounding box center [76, 657] width 39 height 45
type input "****"
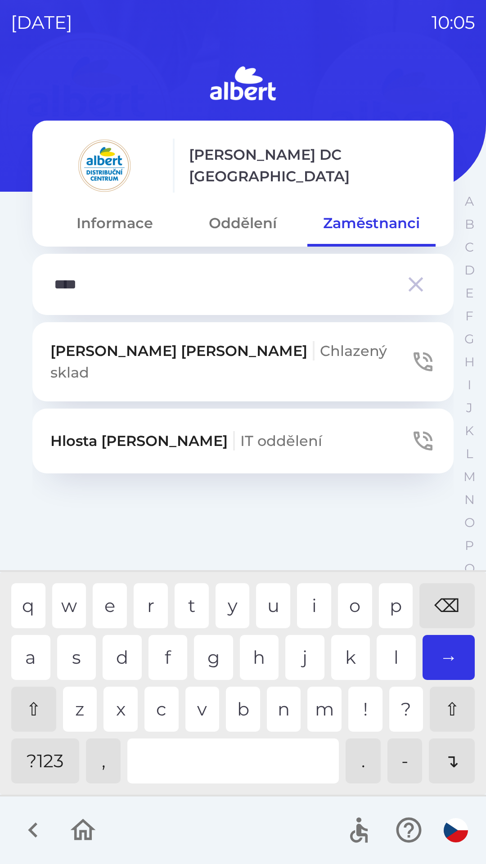
click at [275, 342] on button "[PERSON_NAME] Chlazený sklad" at bounding box center [242, 361] width 421 height 79
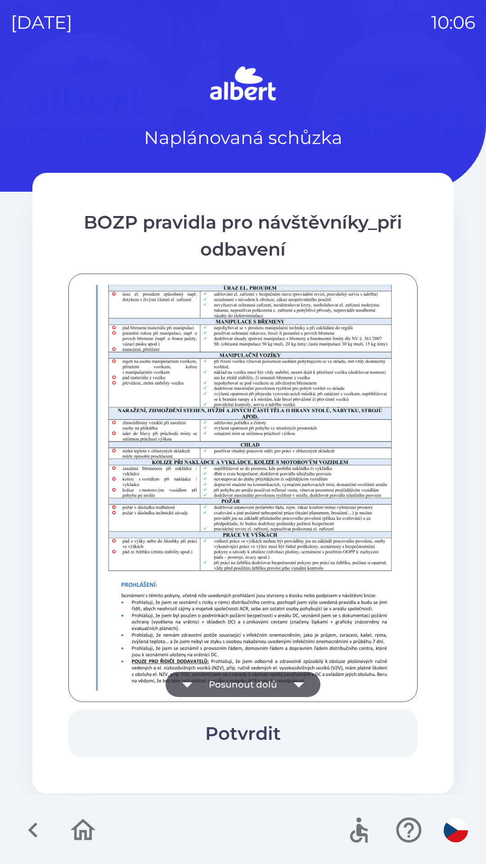
scroll to position [632, 0]
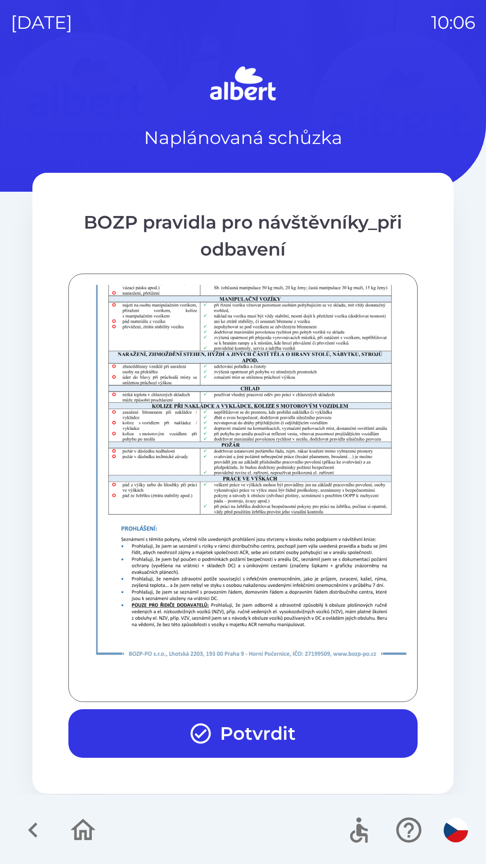
click at [240, 733] on button "Potvrdit" at bounding box center [242, 733] width 349 height 49
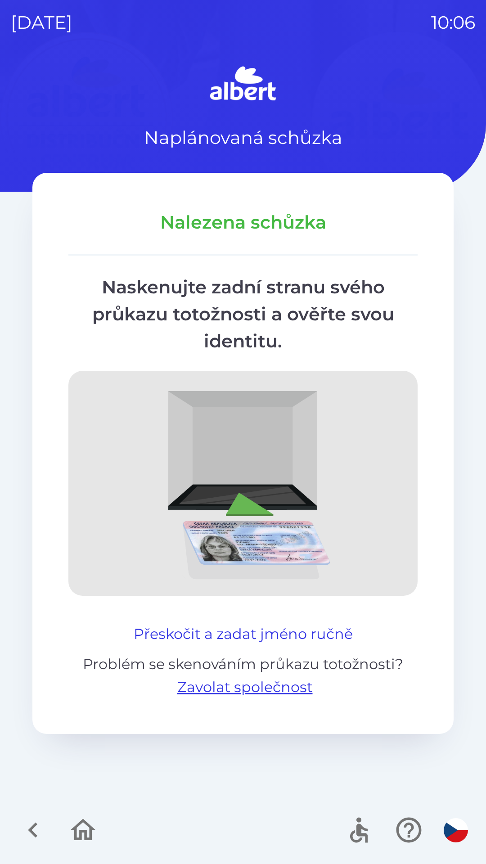
click at [300, 632] on button "Přeskočit a zadat jméno ručně" at bounding box center [243, 634] width 226 height 22
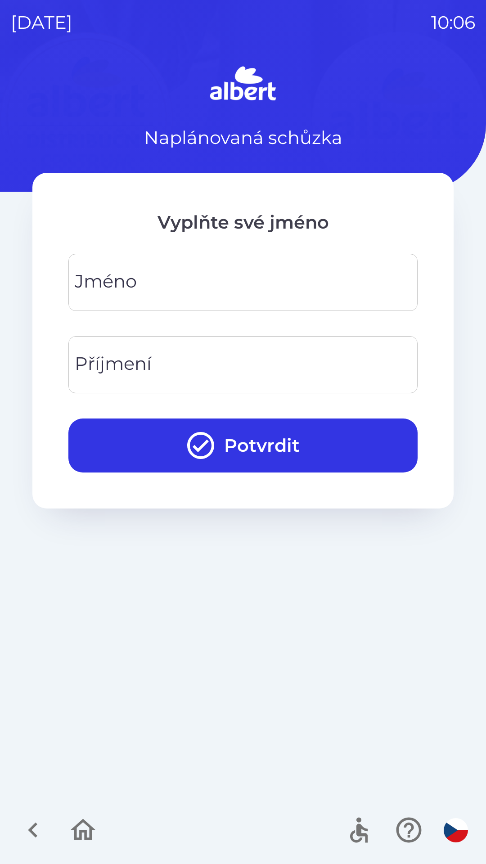
click at [89, 278] on div "[PERSON_NAME]" at bounding box center [242, 282] width 349 height 57
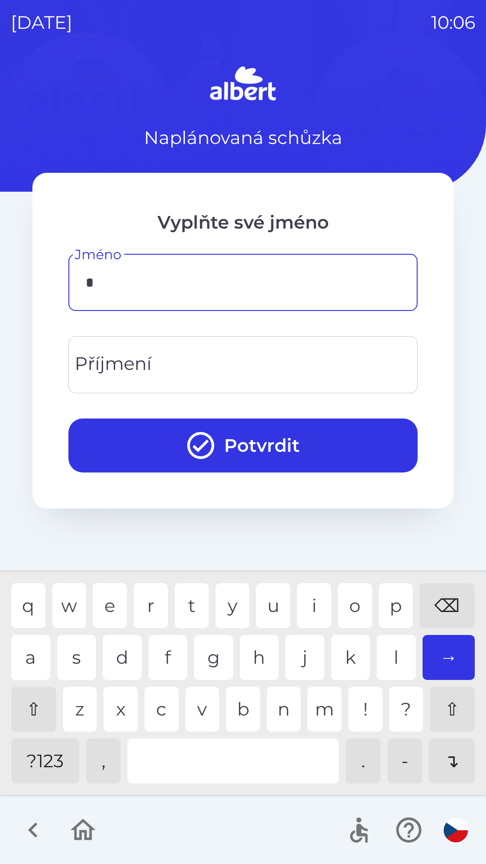
click at [105, 606] on div "e" at bounding box center [110, 605] width 34 height 45
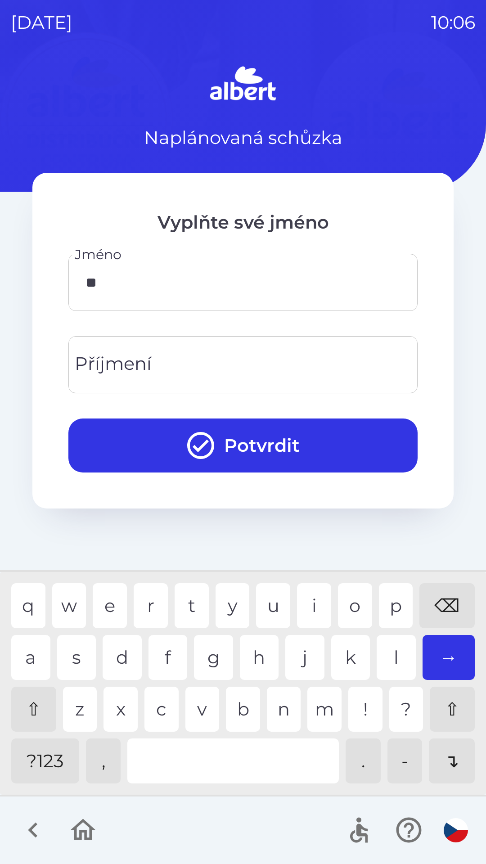
click at [198, 709] on div "v" at bounding box center [202, 709] width 34 height 45
type input "***"
click at [101, 368] on div "Příjmení Příjmení" at bounding box center [242, 364] width 349 height 57
click at [298, 660] on div "j" at bounding box center [304, 657] width 39 height 45
click at [275, 709] on div "n" at bounding box center [284, 709] width 34 height 45
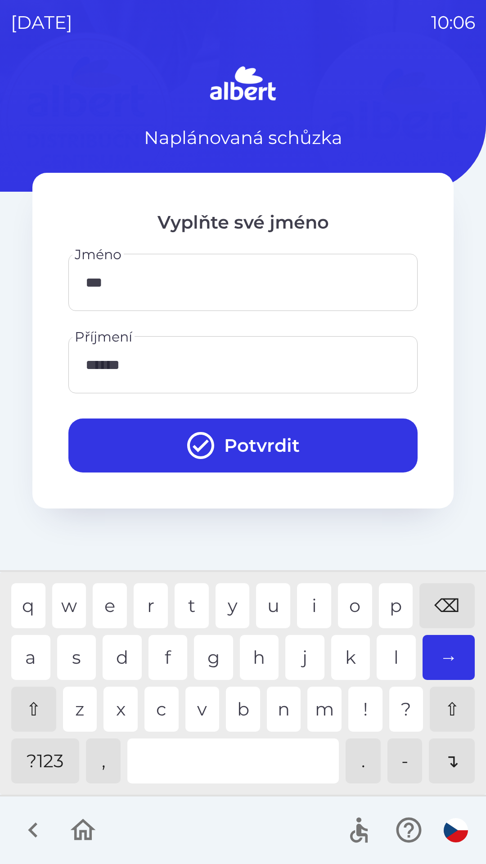
click at [353, 598] on div "o" at bounding box center [355, 605] width 34 height 45
click at [196, 713] on div "v" at bounding box center [202, 709] width 34 height 45
type input "********"
click at [23, 645] on div "a" at bounding box center [30, 657] width 39 height 45
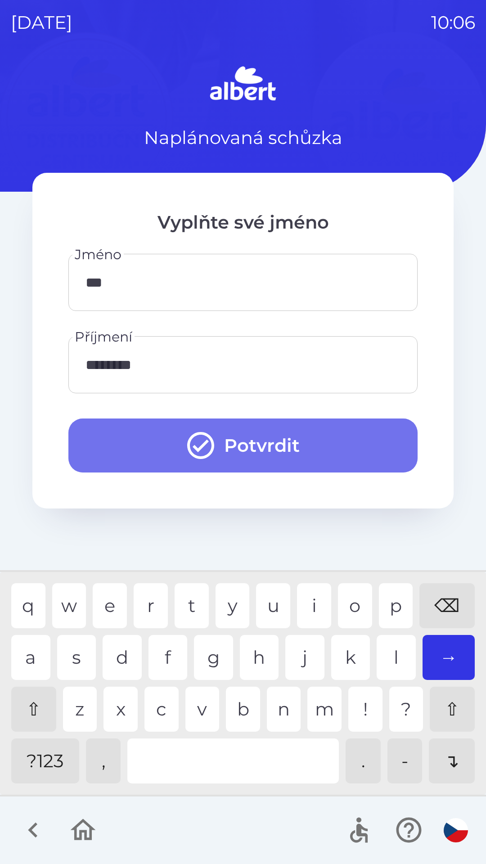
click at [255, 442] on button "Potvrdit" at bounding box center [242, 445] width 349 height 54
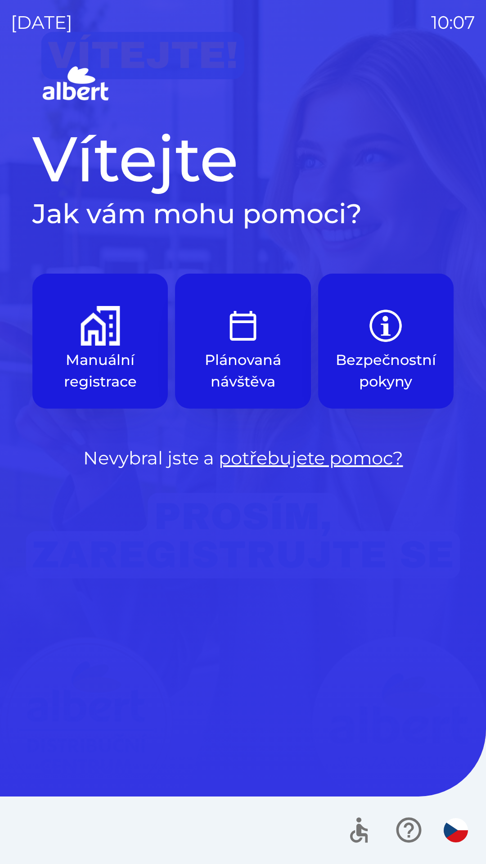
click at [107, 337] on img "button" at bounding box center [101, 326] width 40 height 40
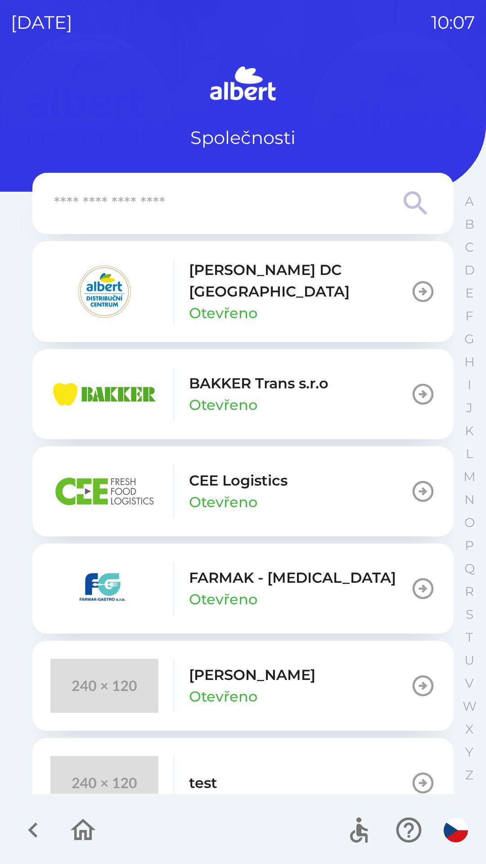
click at [268, 274] on p "[PERSON_NAME] DC [GEOGRAPHIC_DATA]" at bounding box center [299, 280] width 221 height 43
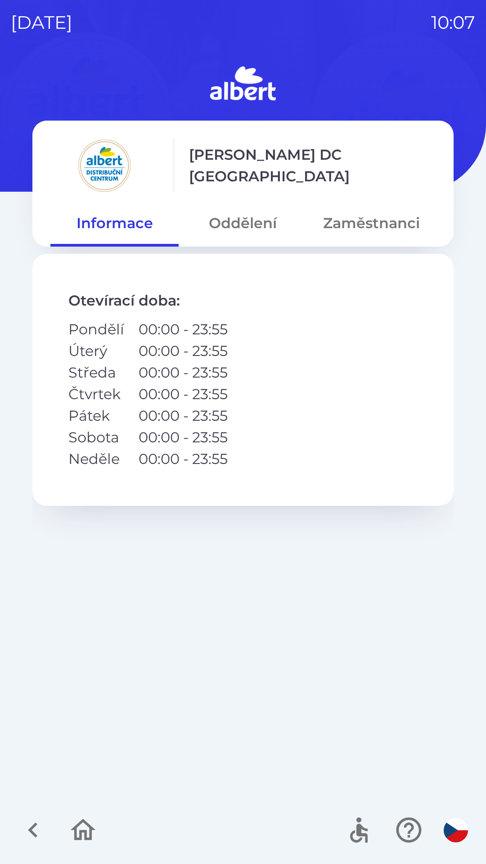
click at [368, 220] on button "Zaměstnanci" at bounding box center [371, 223] width 128 height 32
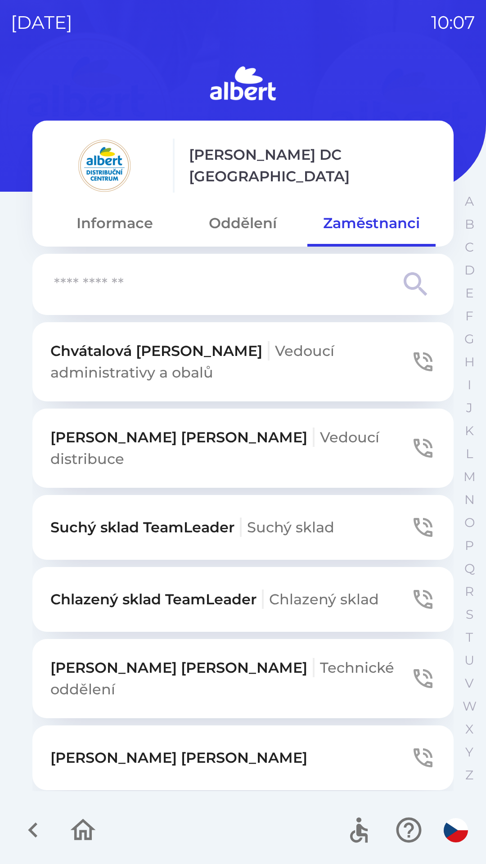
click at [220, 286] on input "text" at bounding box center [225, 284] width 342 height 25
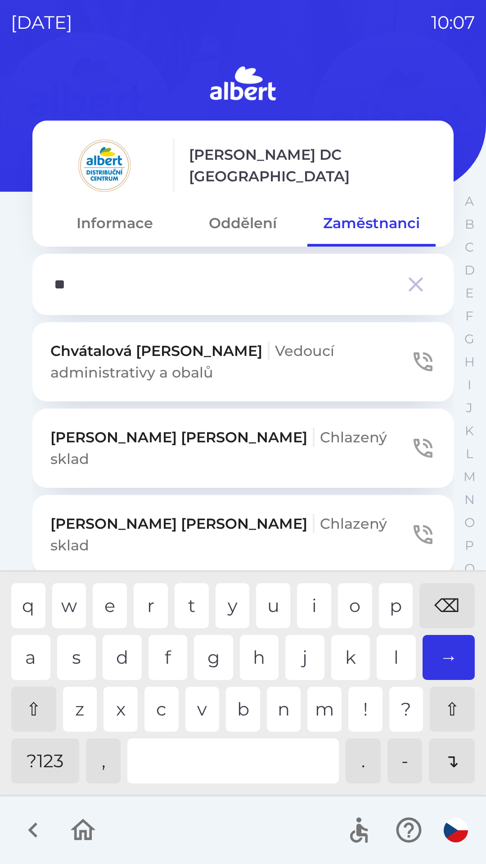
type input "***"
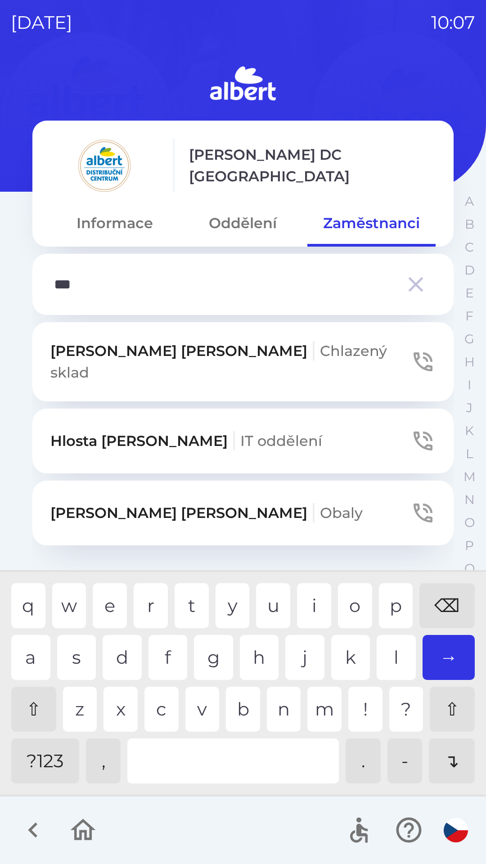
click at [71, 651] on div "s" at bounding box center [76, 657] width 39 height 45
click at [253, 346] on span "Chlazený sklad" at bounding box center [218, 361] width 337 height 39
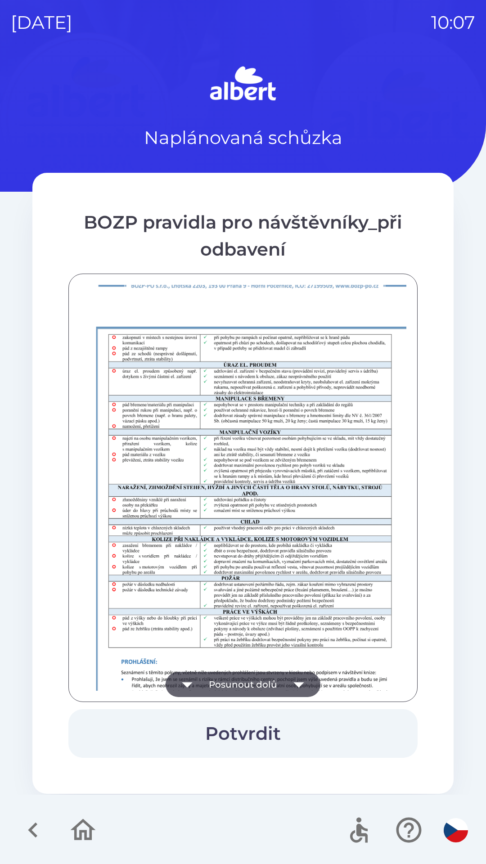
scroll to position [632, 0]
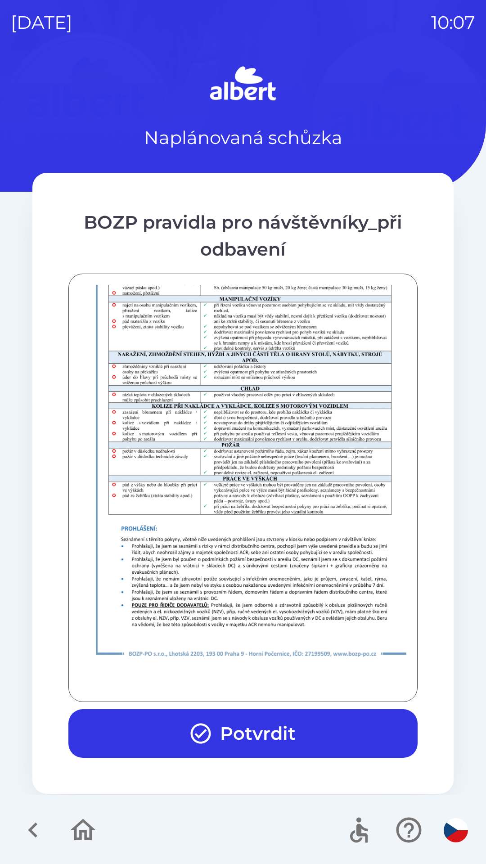
click at [265, 722] on button "Potvrdit" at bounding box center [242, 733] width 349 height 49
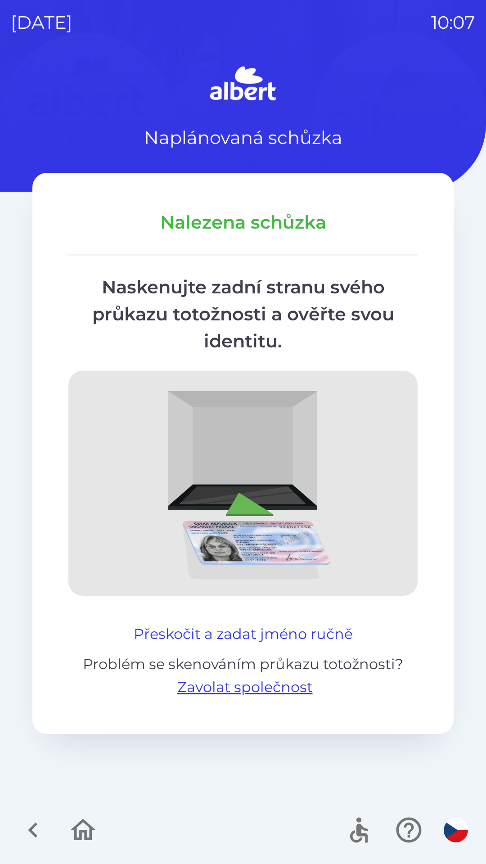
click at [287, 627] on button "Přeskočit a zadat jméno ručně" at bounding box center [243, 634] width 226 height 22
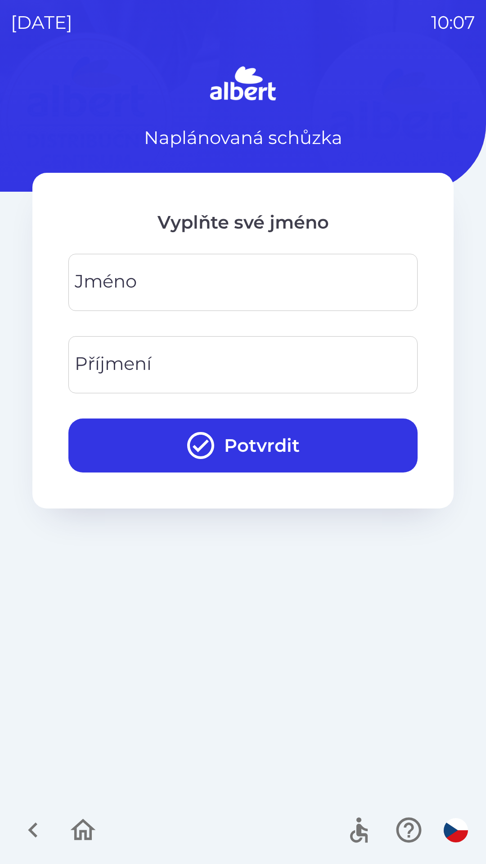
click at [96, 282] on div "[PERSON_NAME]" at bounding box center [242, 282] width 349 height 57
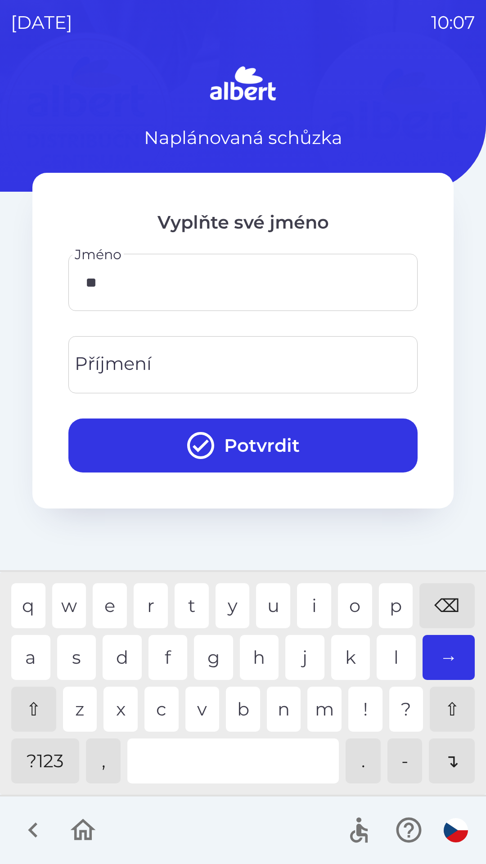
click at [202, 709] on div "v" at bounding box center [202, 709] width 34 height 45
type input "***"
click at [91, 358] on div "Příjmení Příjmení" at bounding box center [242, 364] width 349 height 57
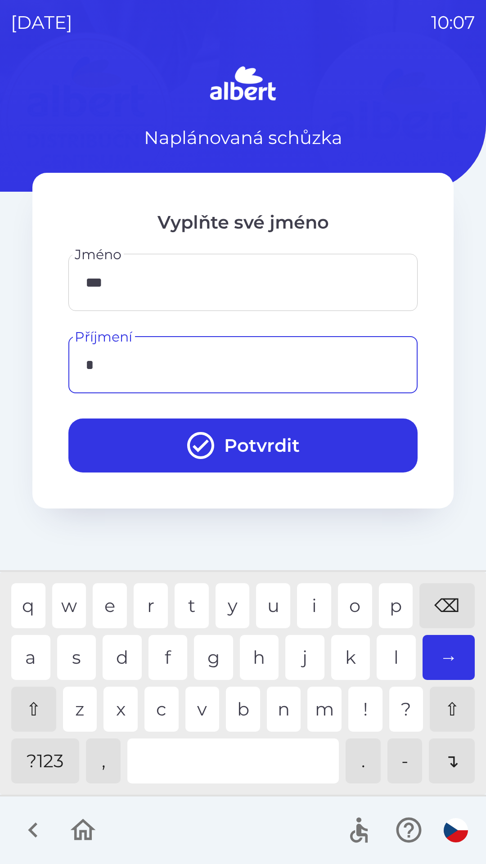
click at [343, 659] on div "k" at bounding box center [350, 657] width 39 height 45
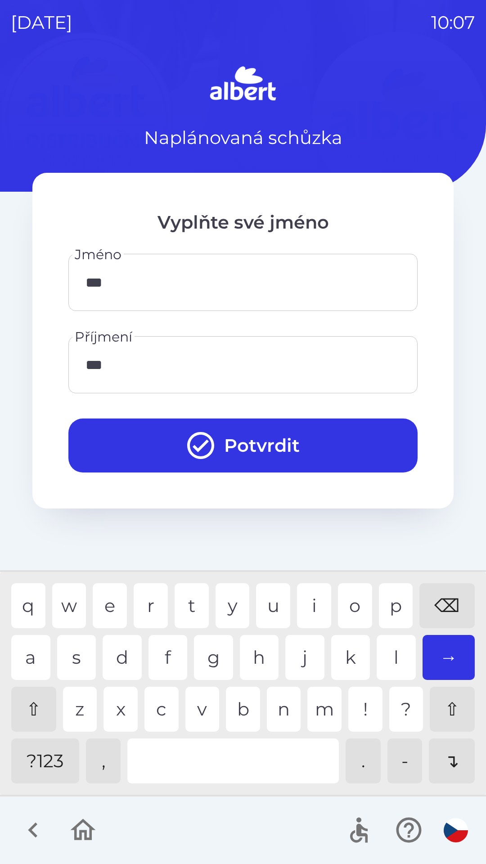
click at [302, 658] on div "j" at bounding box center [304, 657] width 39 height 45
click at [26, 652] on div "a" at bounding box center [30, 657] width 39 height 45
click at [346, 605] on div "o" at bounding box center [355, 605] width 34 height 45
type input "********"
click at [32, 654] on div "a" at bounding box center [30, 657] width 39 height 45
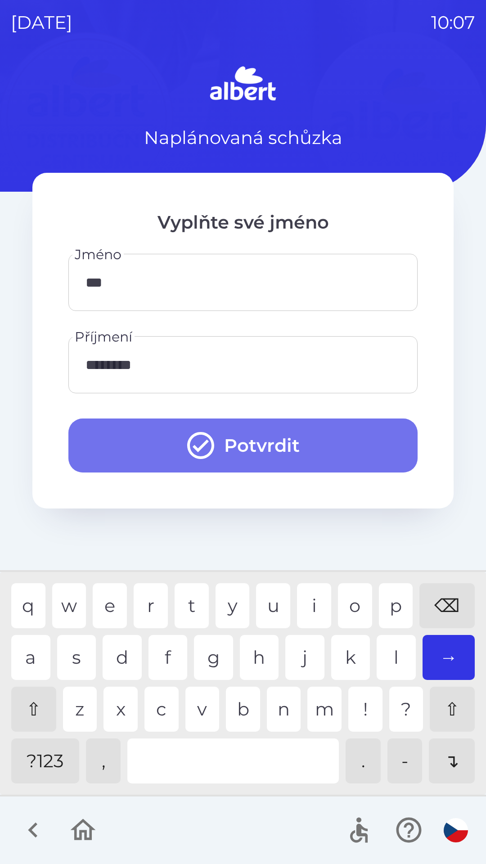
click at [255, 448] on button "Potvrdit" at bounding box center [242, 445] width 349 height 54
